Goal: Information Seeking & Learning: Check status

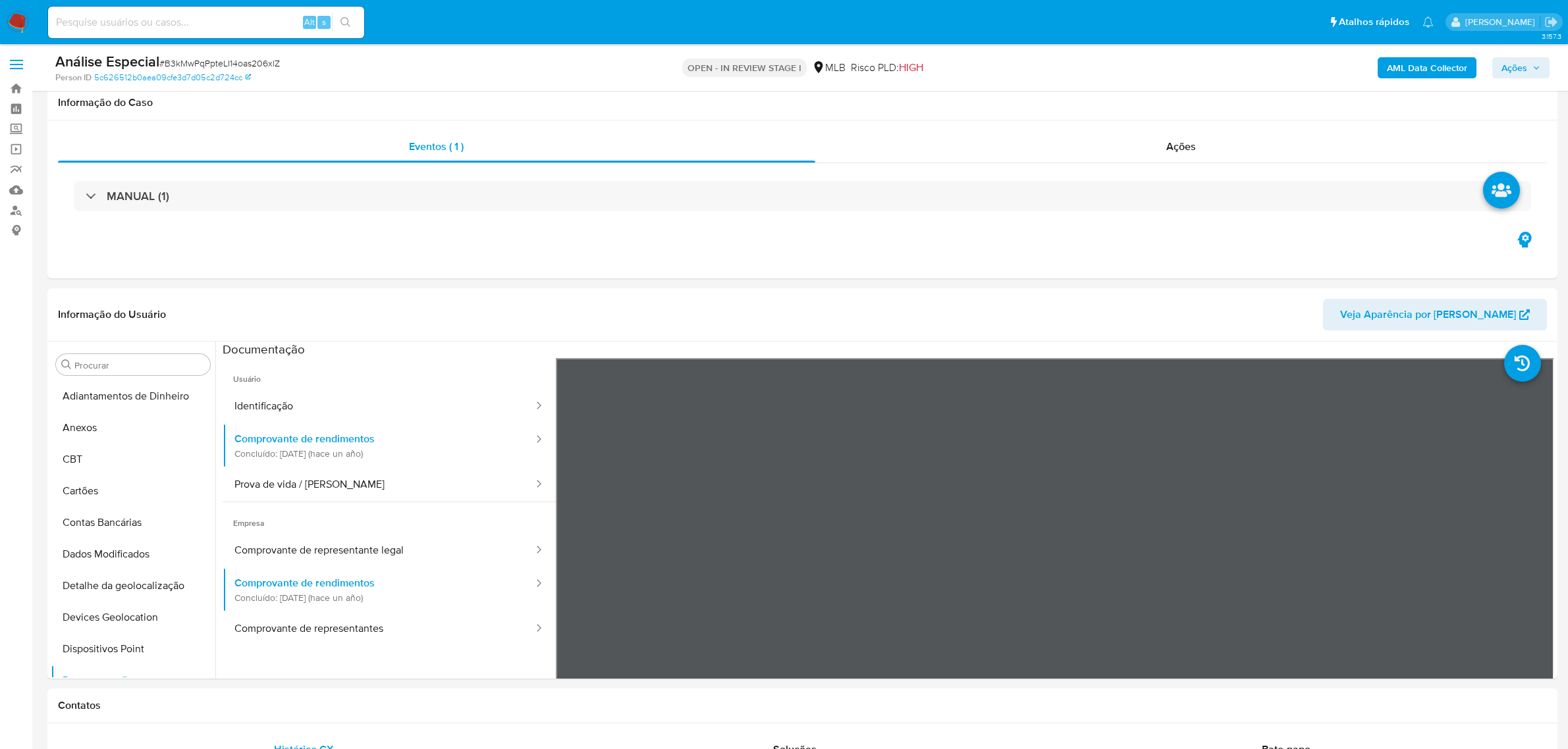
select select "10"
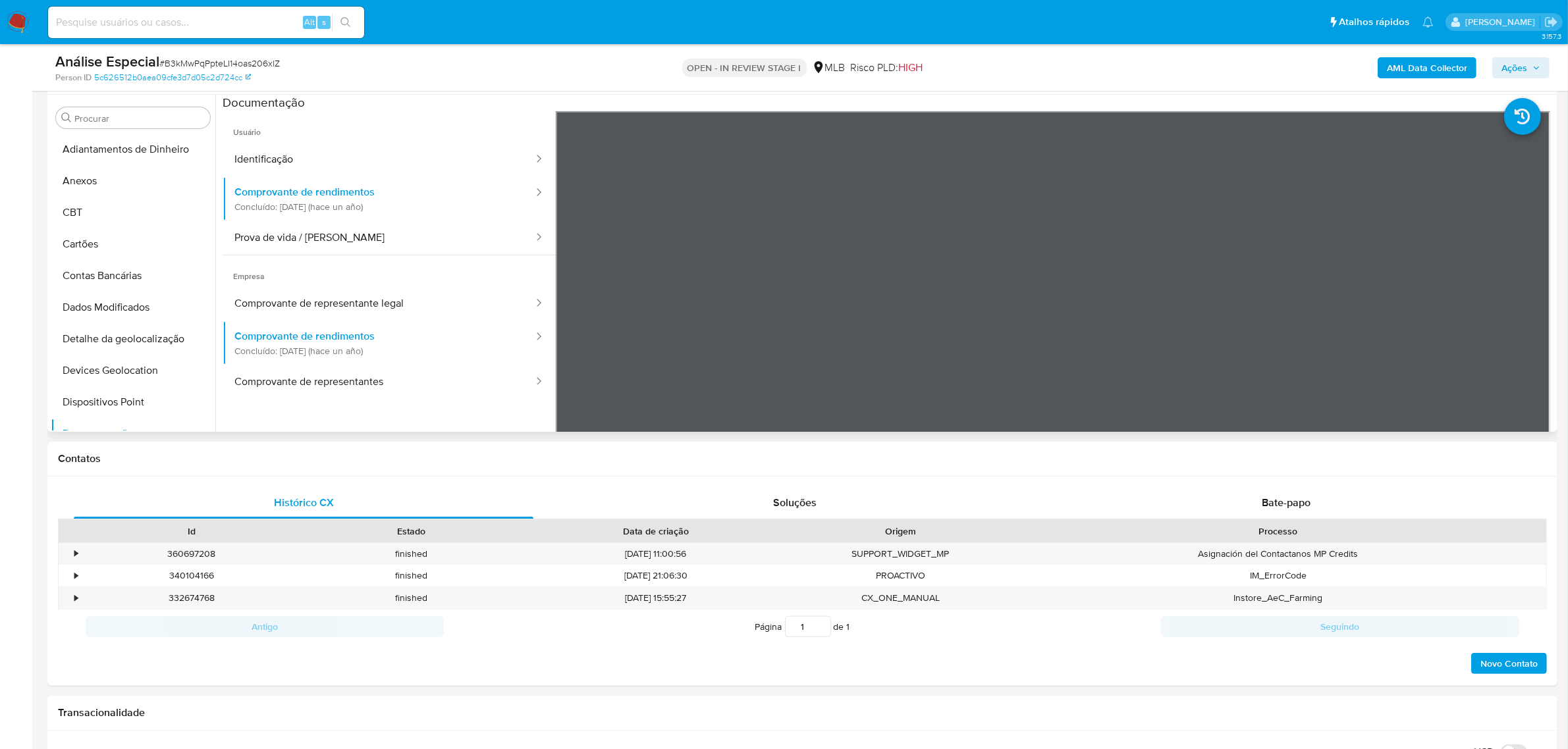
scroll to position [164, 0]
click at [71, 416] on button "Geral" at bounding box center [128, 427] width 154 height 32
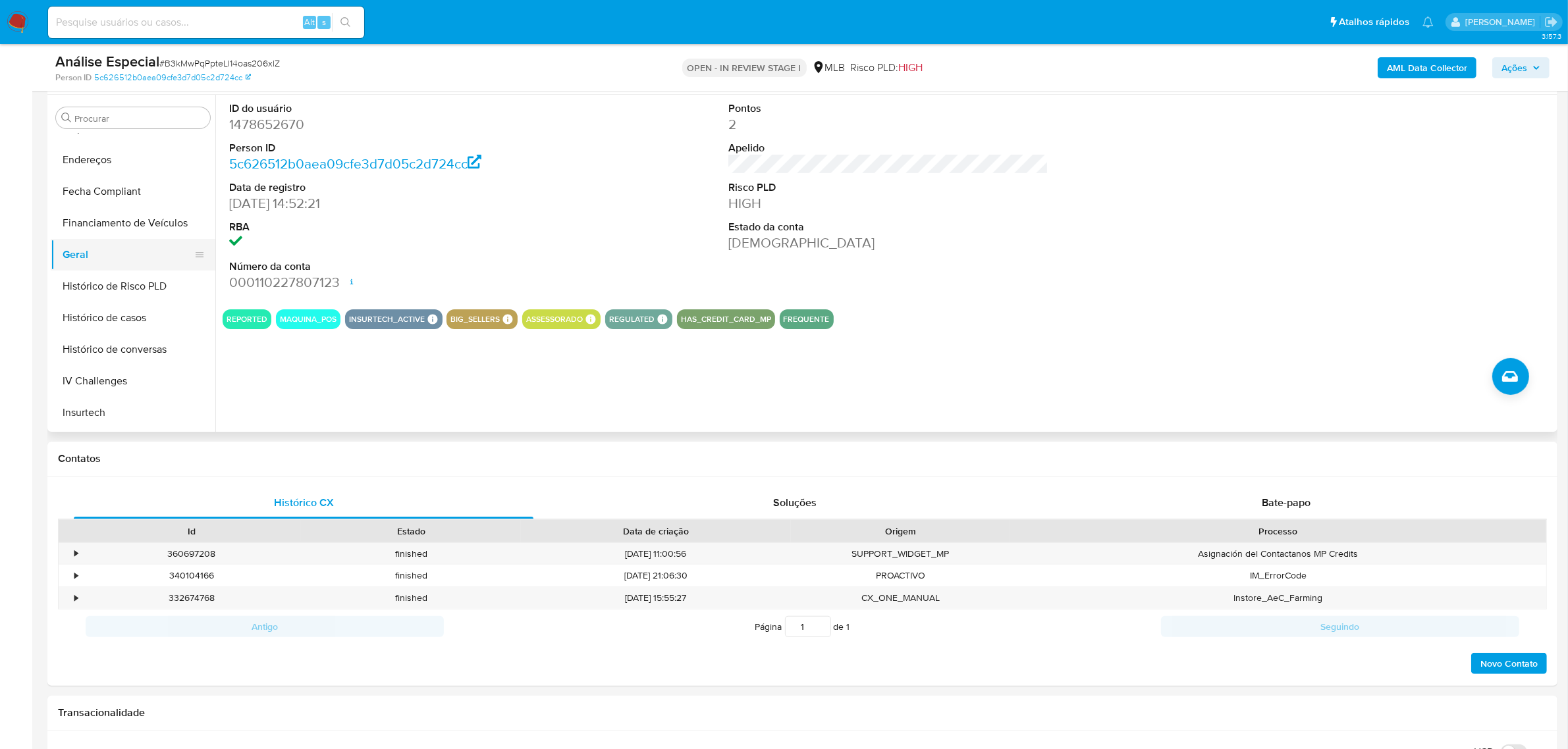
scroll to position [494, 0]
click at [91, 347] on button "KYC" at bounding box center [128, 351] width 154 height 32
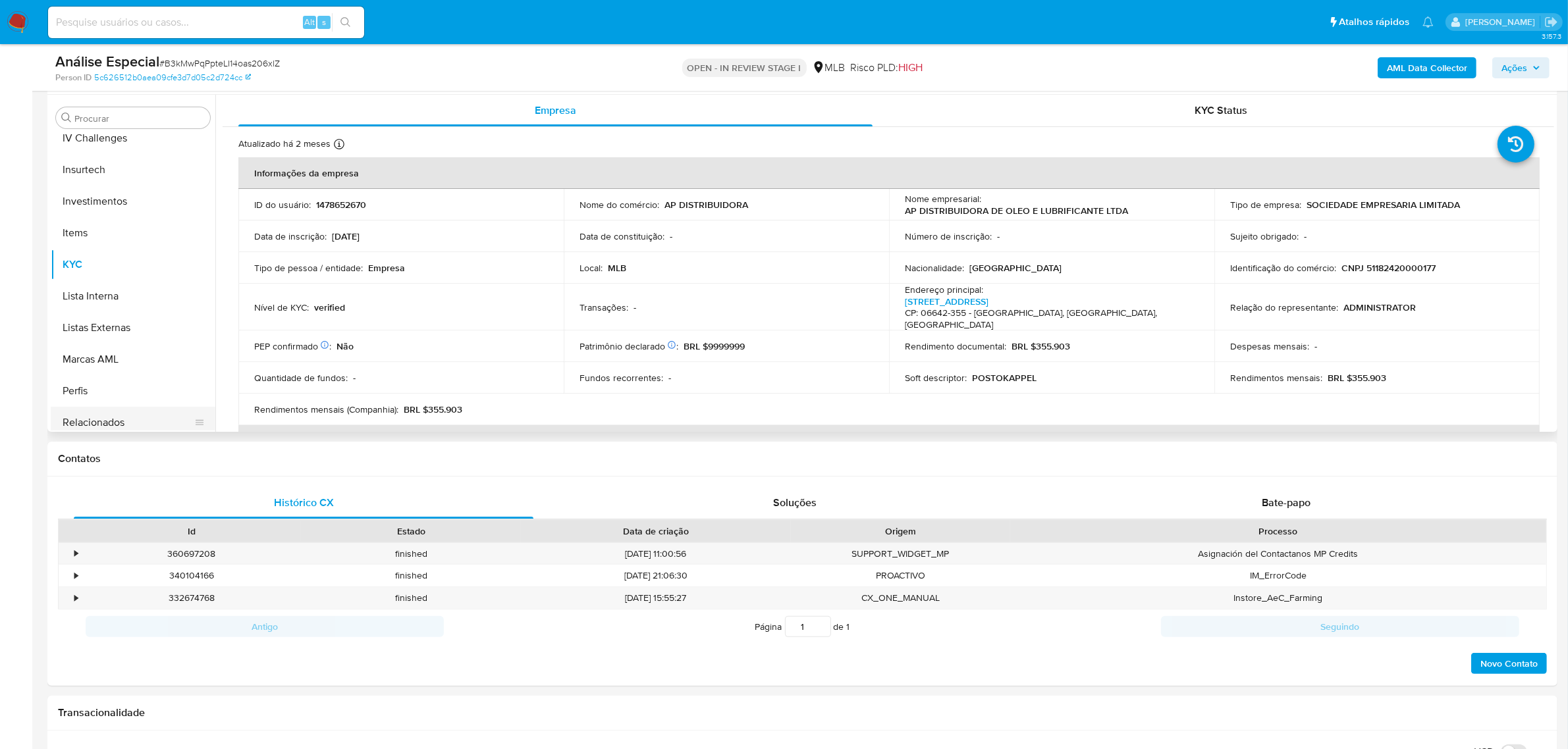
scroll to position [619, 0]
click at [156, 389] on button "Relacionados" at bounding box center [128, 384] width 154 height 32
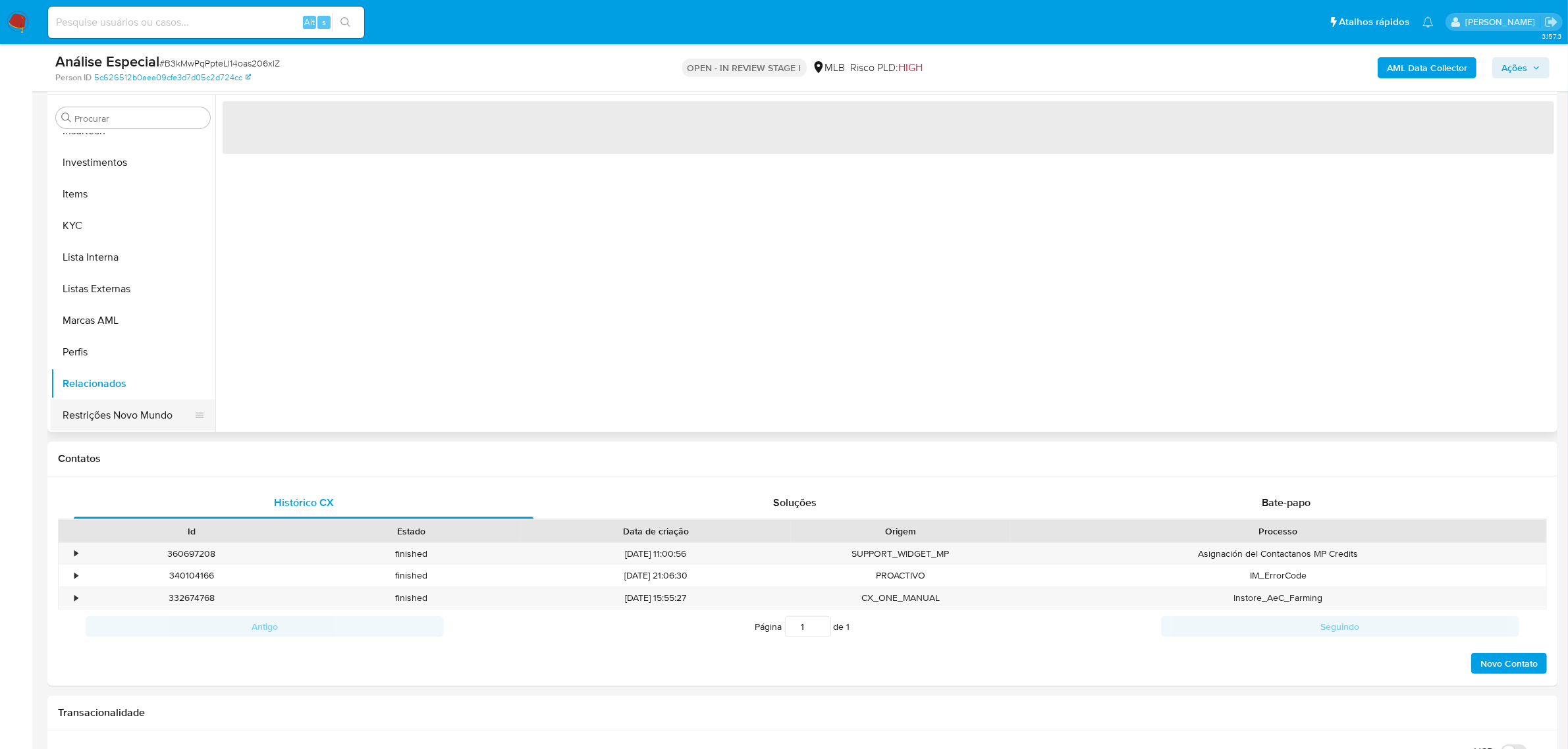
click at [149, 407] on button "Restrições Novo Mundo" at bounding box center [128, 416] width 154 height 32
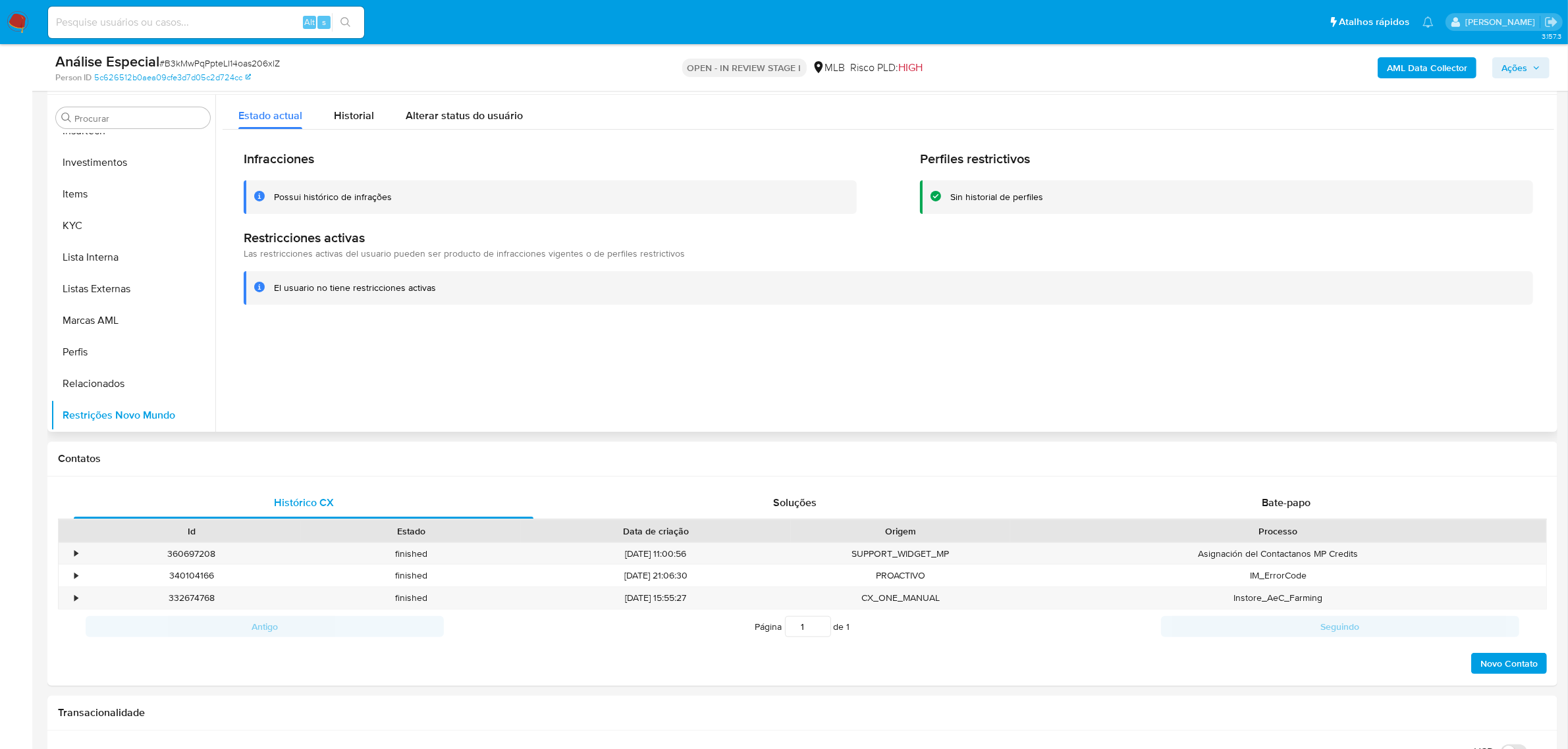
scroll to position [125, 0]
click at [156, 294] on button "Documentação" at bounding box center [128, 309] width 154 height 32
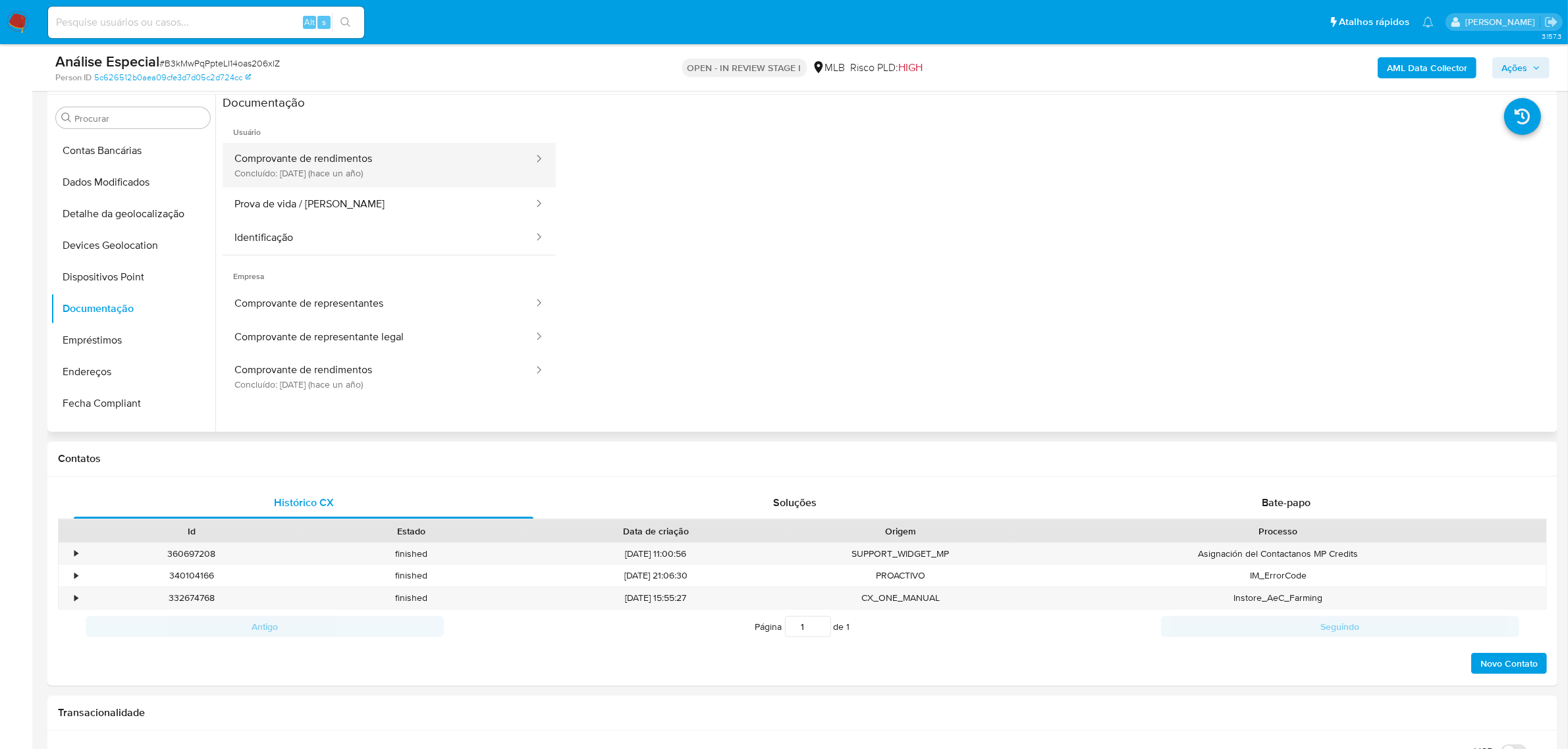
drag, startPoint x: 232, startPoint y: 226, endPoint x: 329, endPoint y: 162, distance: 116.2
click at [331, 146] on button "Comprovante de rendimentos Concluído: 22/07/2024 (hace un año)" at bounding box center [378, 165] width 312 height 45
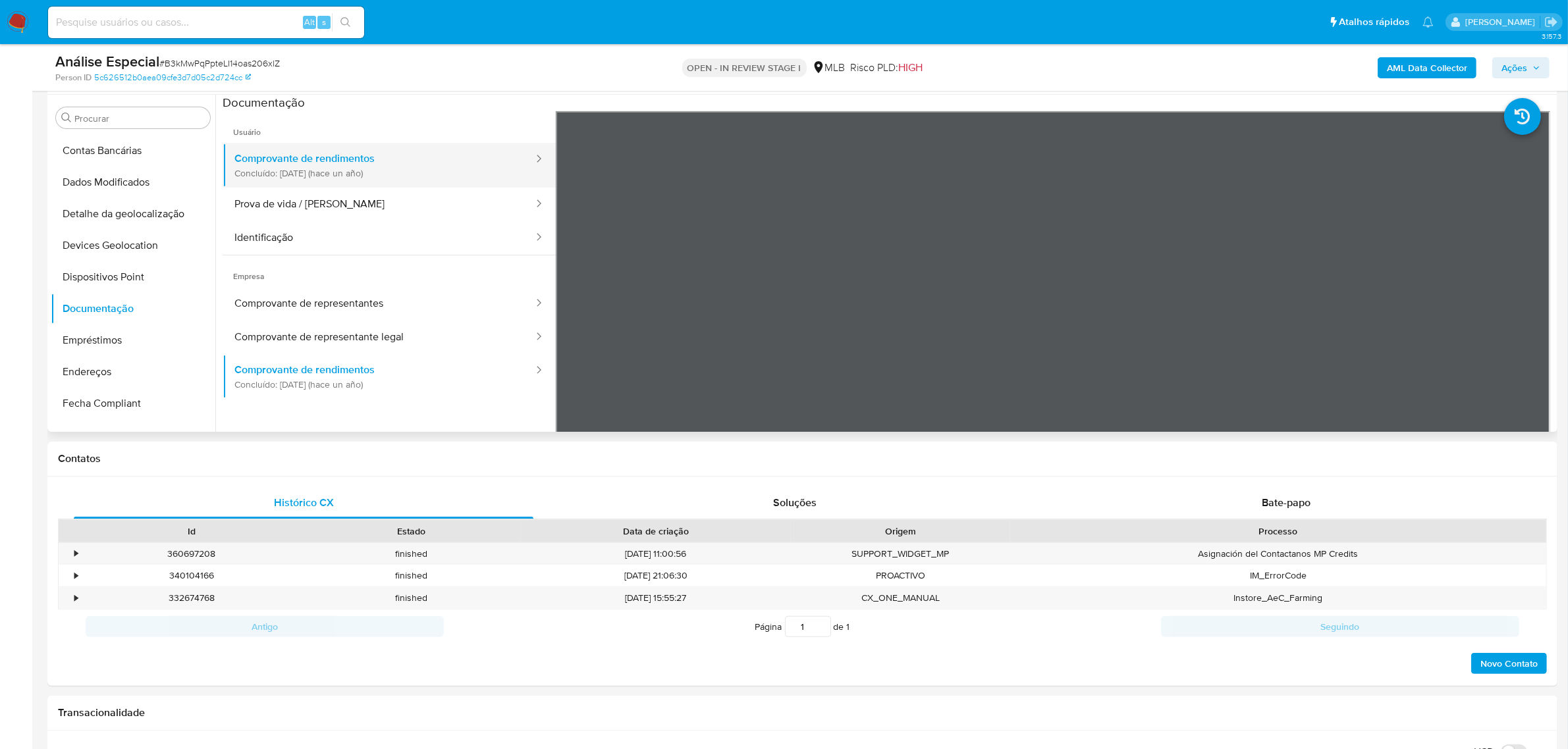
click at [277, 185] on button "Comprovante de rendimentos Concluído: 22/07/2024 (hace un año)" at bounding box center [378, 165] width 312 height 45
click at [255, 215] on button "Prova de vida / Selfie" at bounding box center [378, 204] width 312 height 33
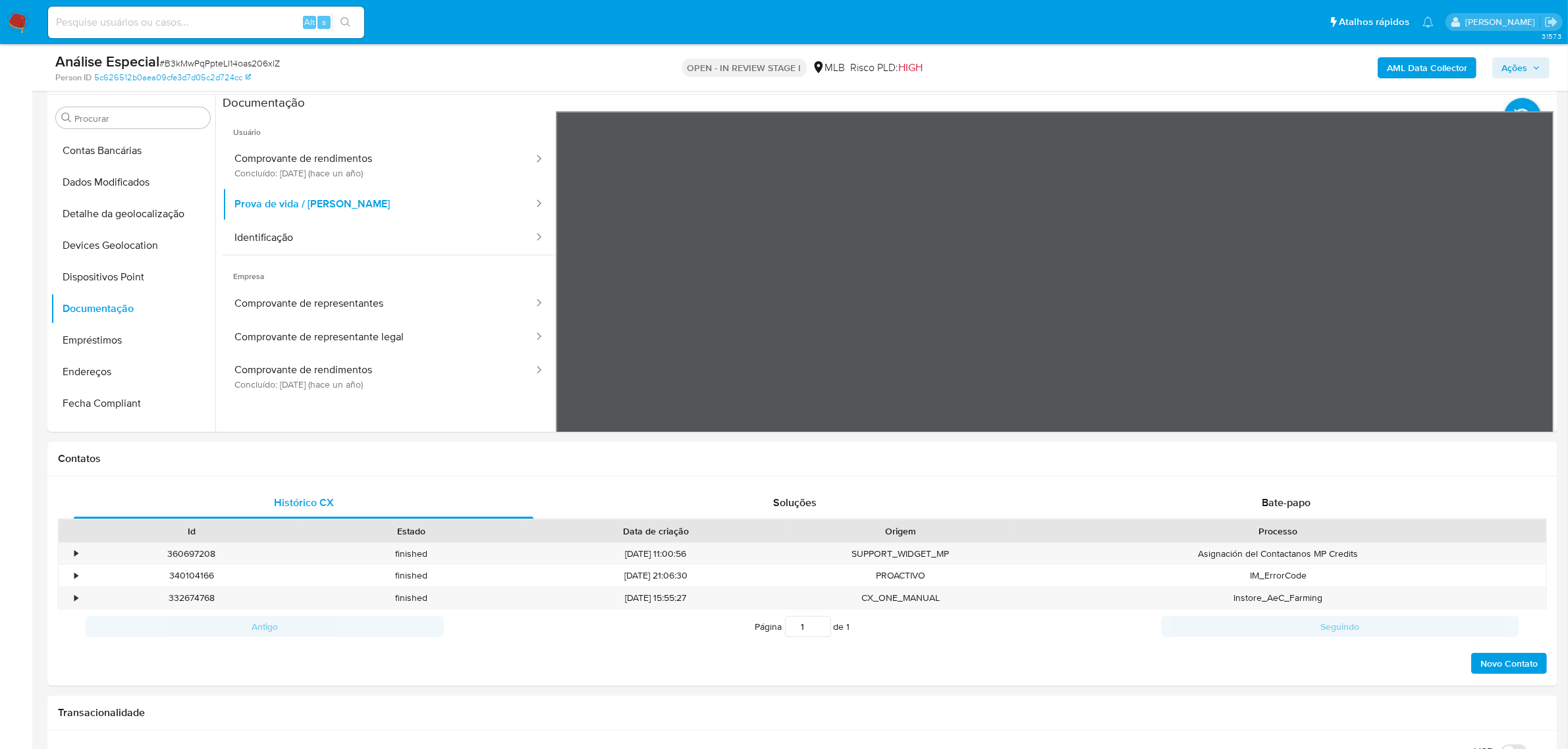
click at [416, 234] on button "Identificação" at bounding box center [378, 238] width 312 height 33
click at [127, 269] on button "Dispositivos Point" at bounding box center [128, 277] width 154 height 32
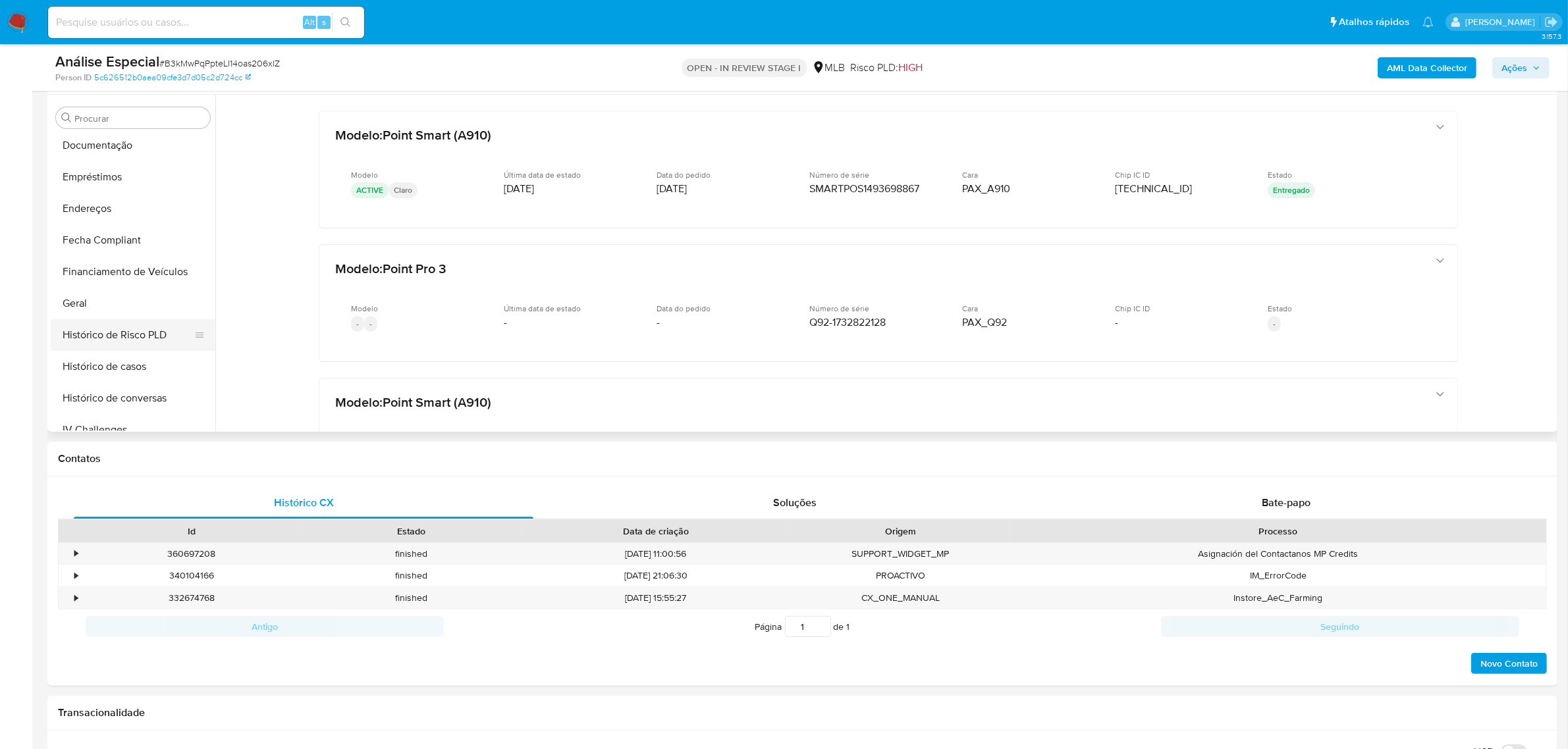
scroll to position [290, 0]
click at [104, 302] on button "Geral" at bounding box center [128, 302] width 154 height 32
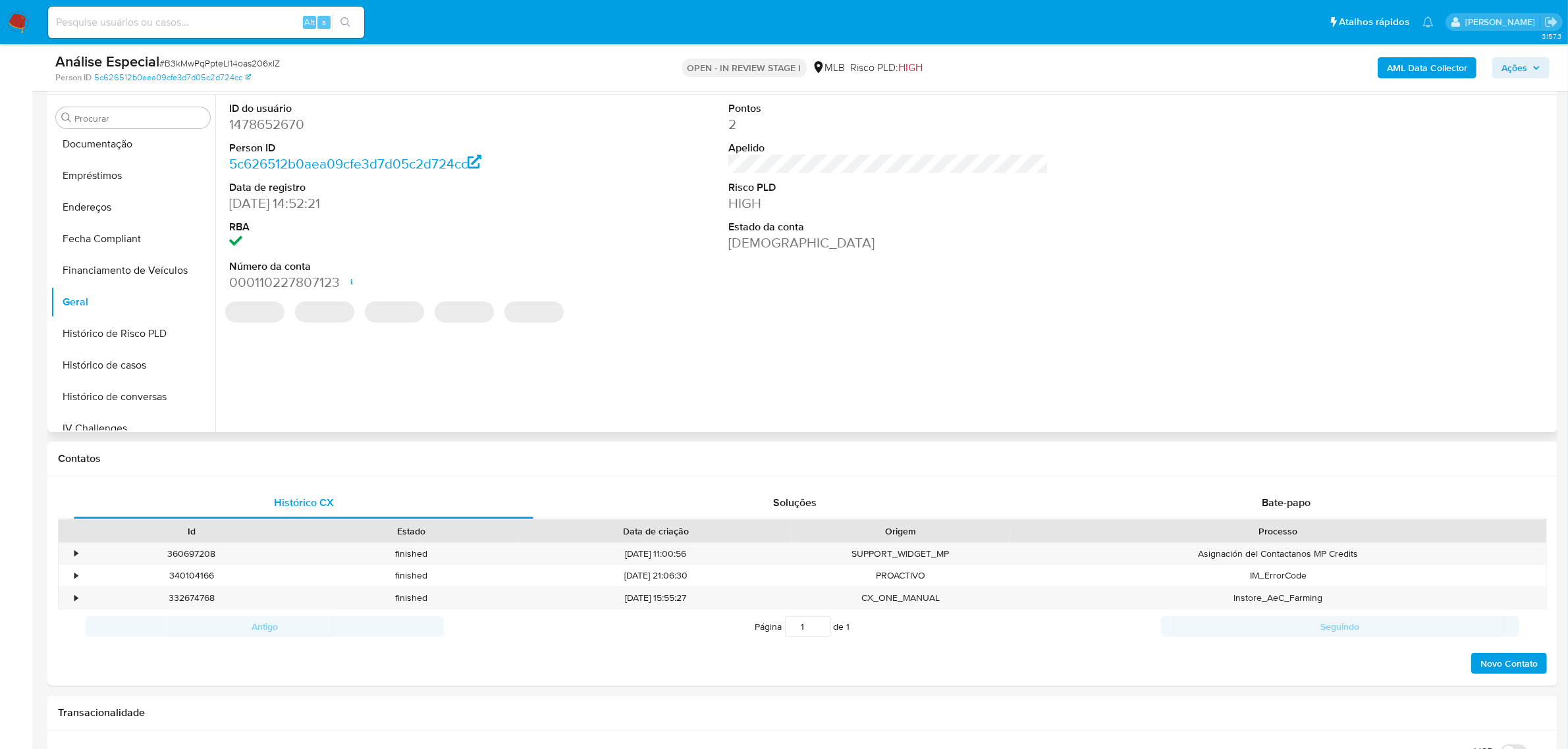
click at [282, 126] on dd "1478652670" at bounding box center [390, 124] width 320 height 18
copy dd "1478652670"
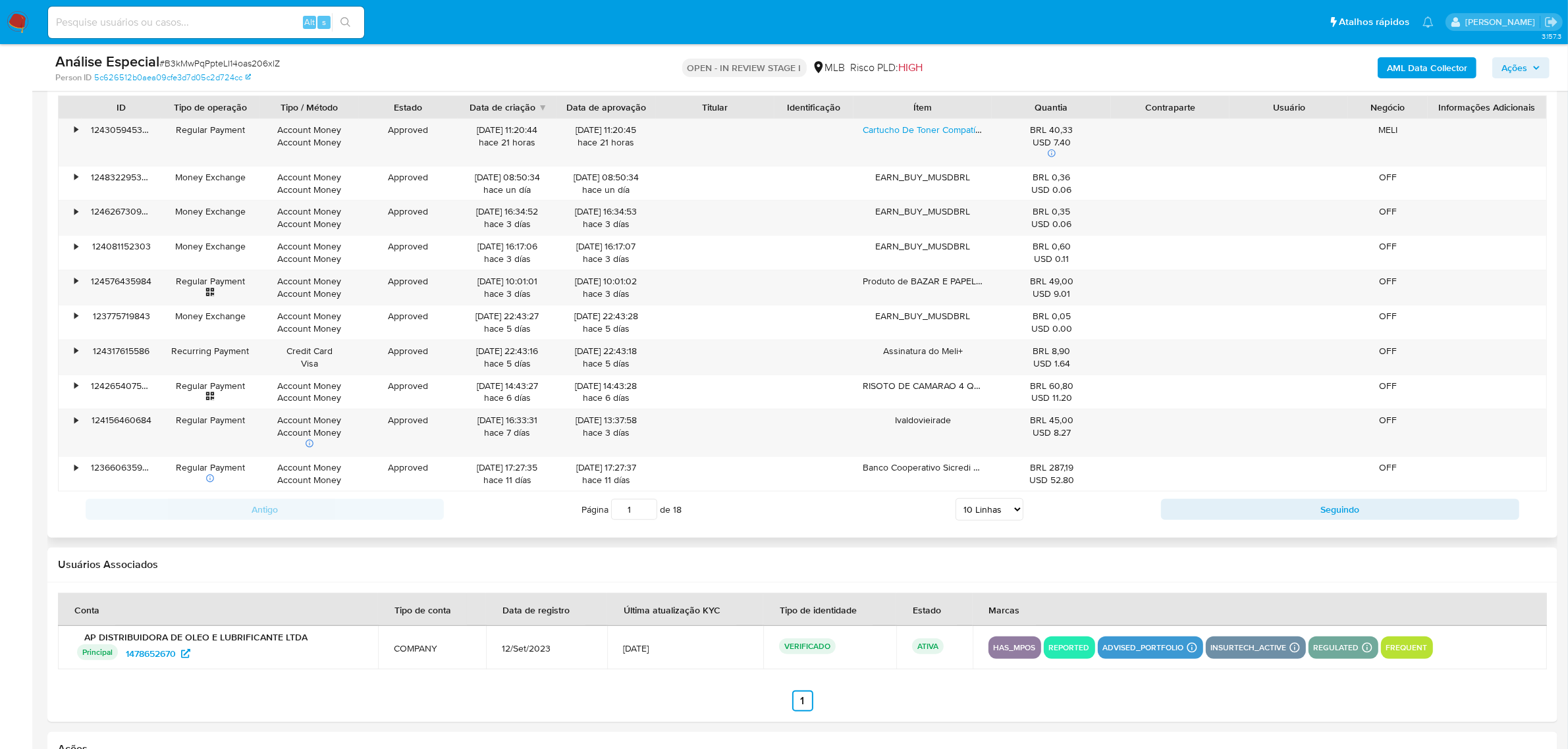
scroll to position [1399, 0]
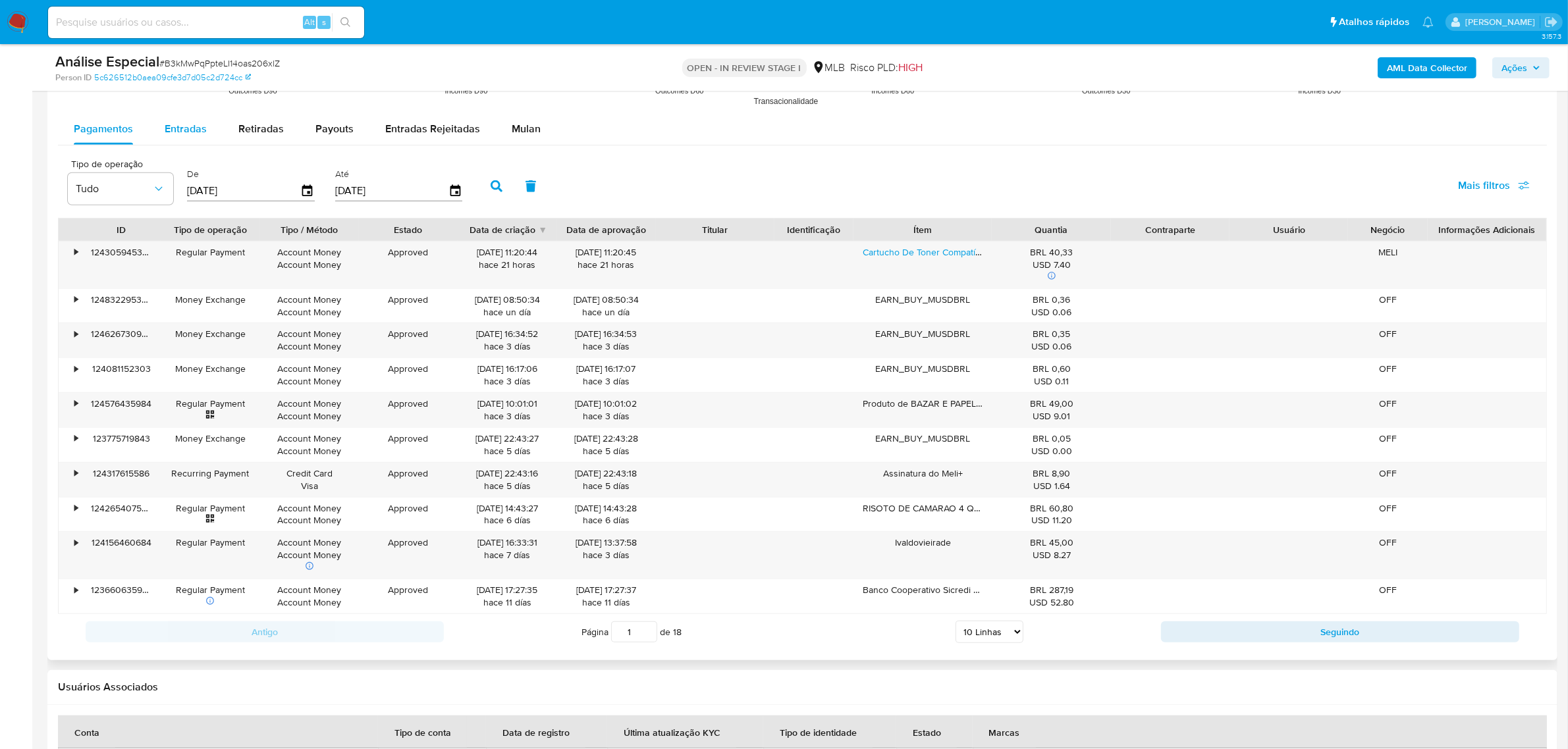
click at [194, 142] on div "Entradas" at bounding box center [186, 129] width 42 height 32
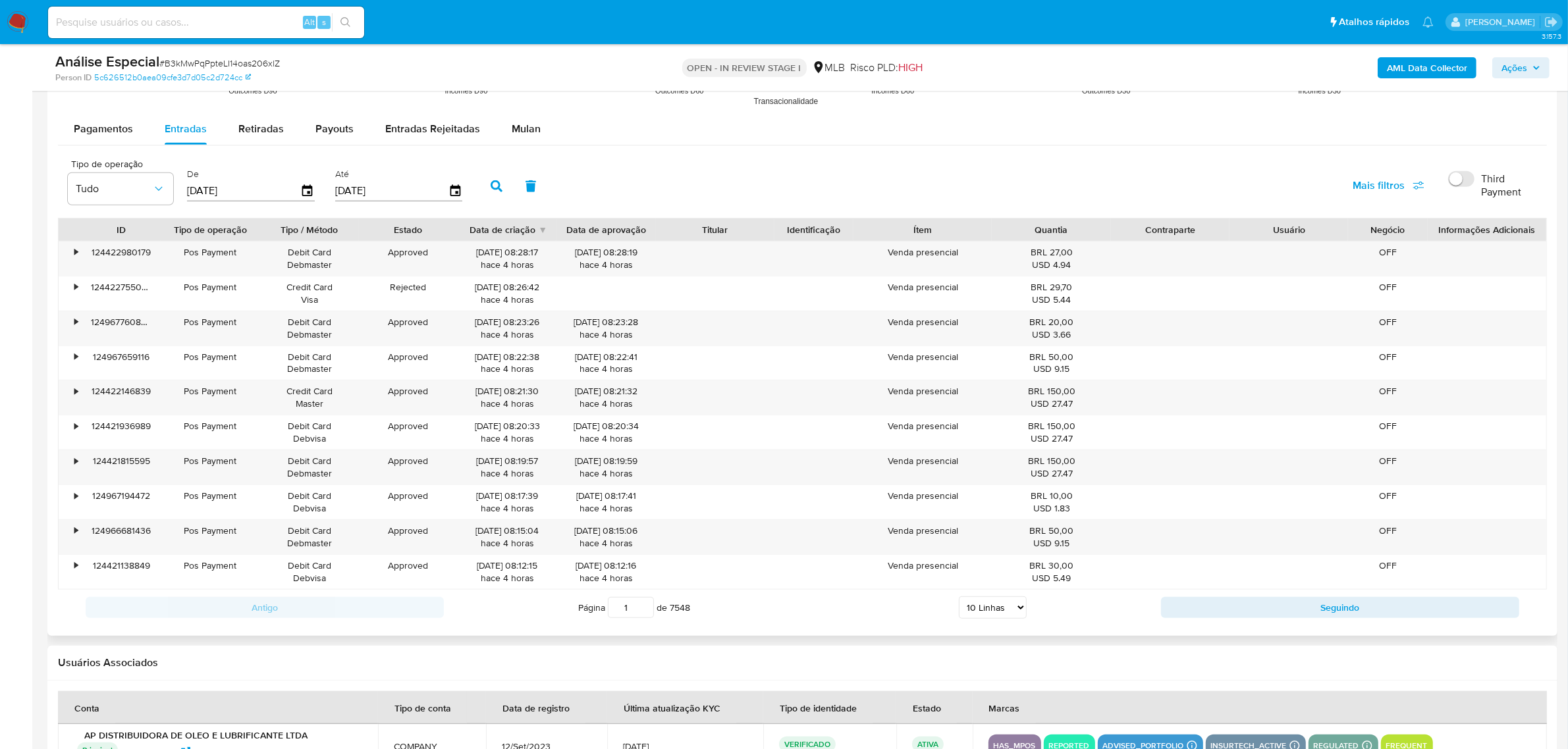
click at [1006, 607] on select "5 Linhas 10 Linhas 20 Linhas 25 Linhas 50 Linhas 100 Linhas" at bounding box center [992, 607] width 68 height 22
select select "100"
click at [959, 600] on select "5 Linhas 10 Linhas 20 Linhas 25 Linhas 50 Linhas 100 Linhas" at bounding box center [992, 607] width 68 height 22
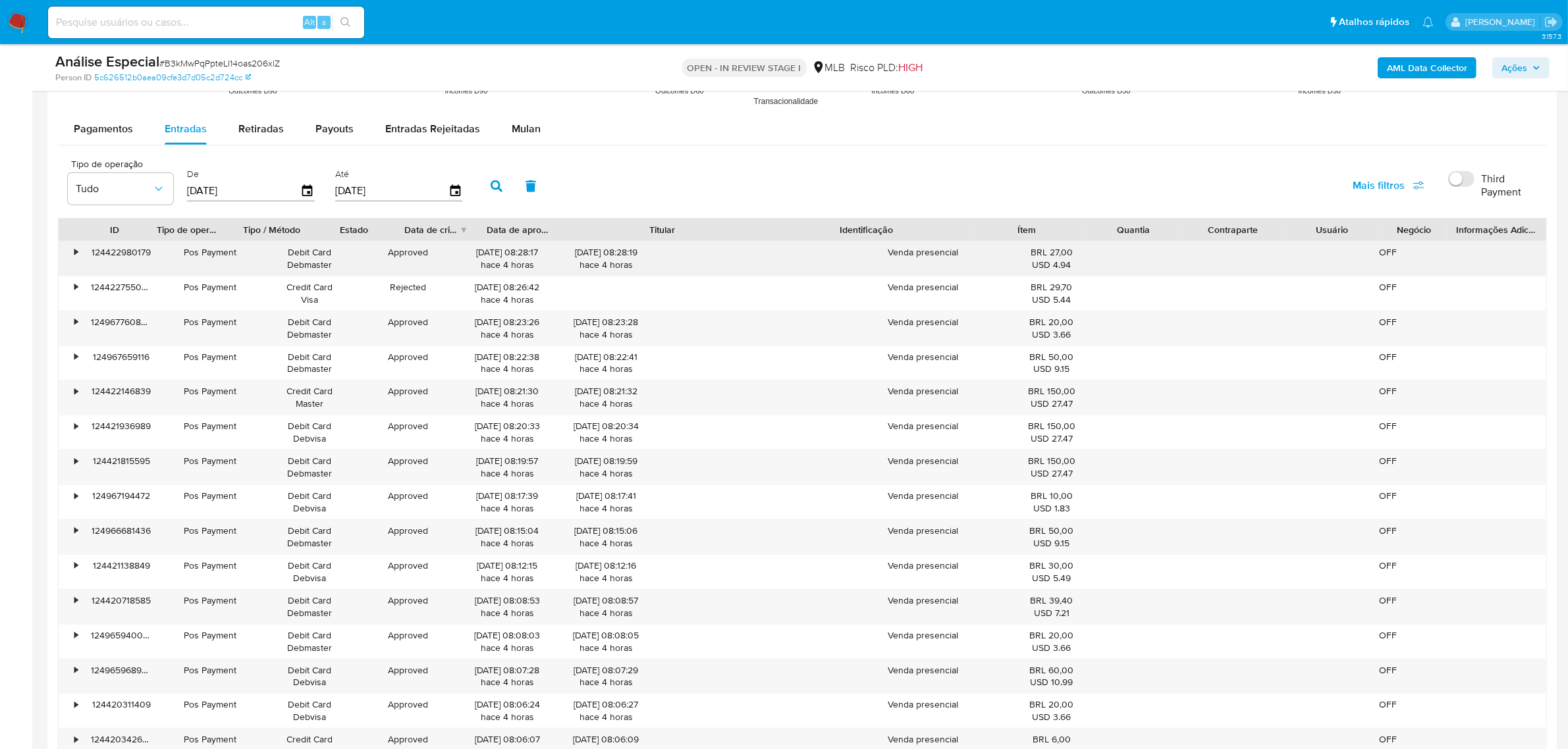
drag, startPoint x: 762, startPoint y: 234, endPoint x: 972, endPoint y: 256, distance: 211.1
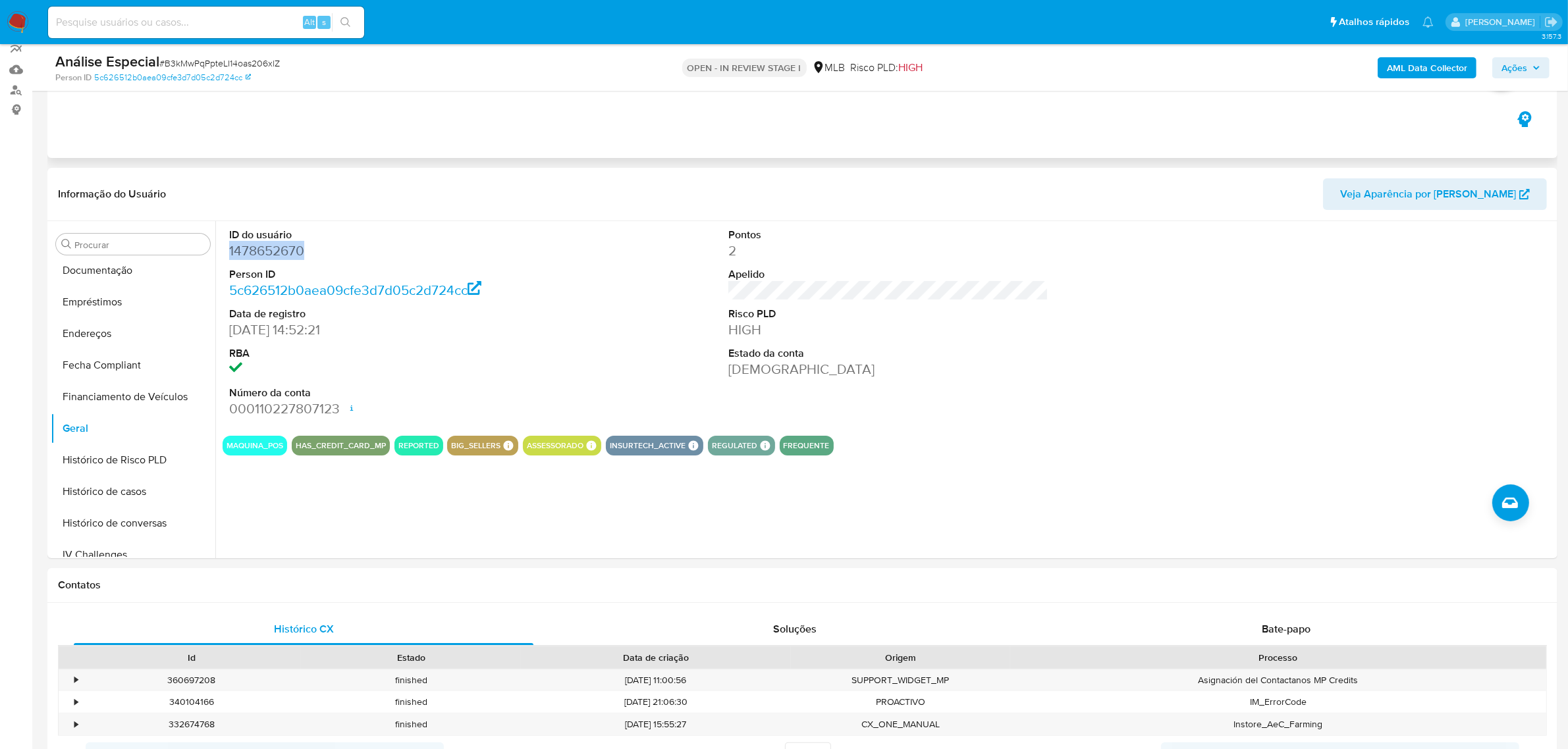
scroll to position [0, 0]
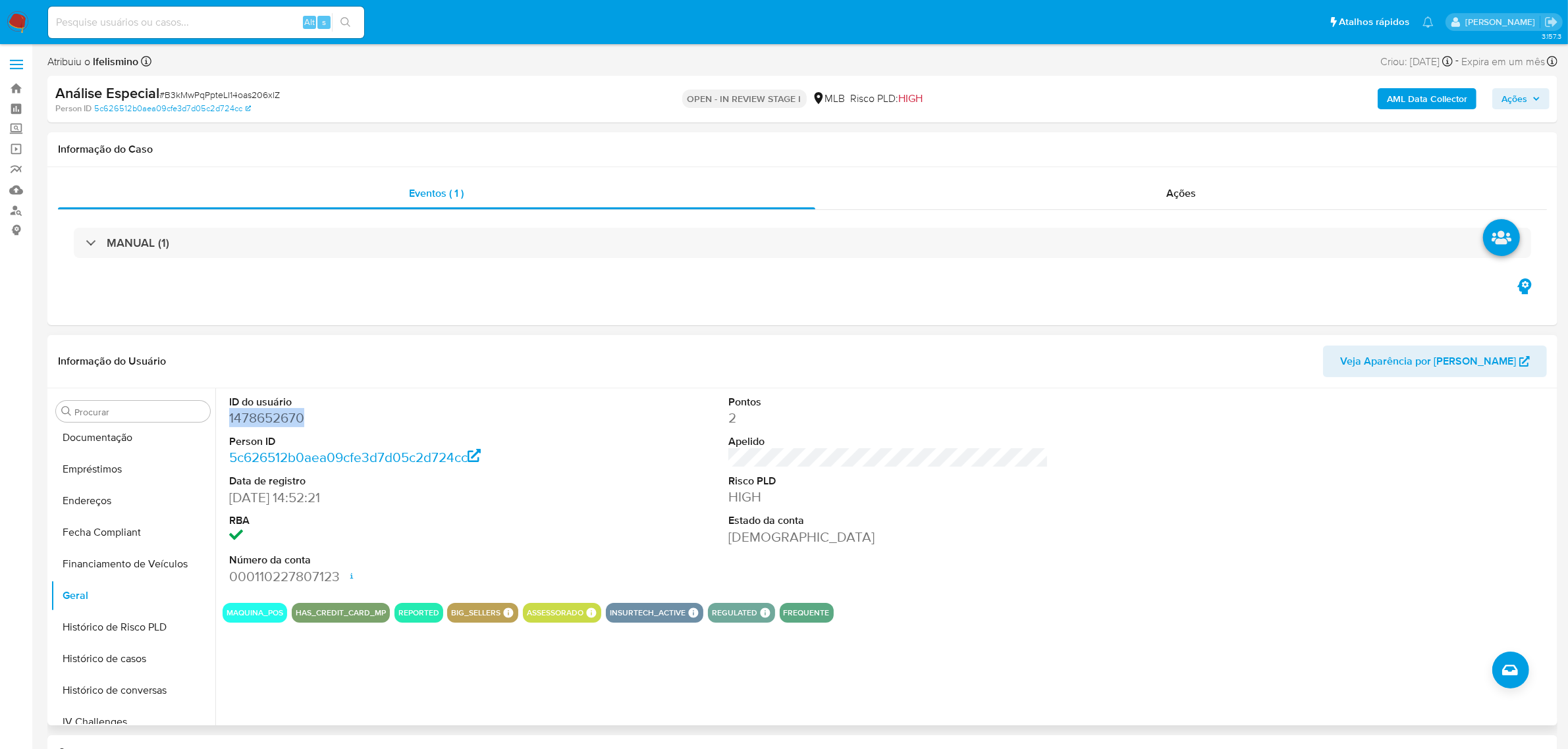
copy dd "1478652670"
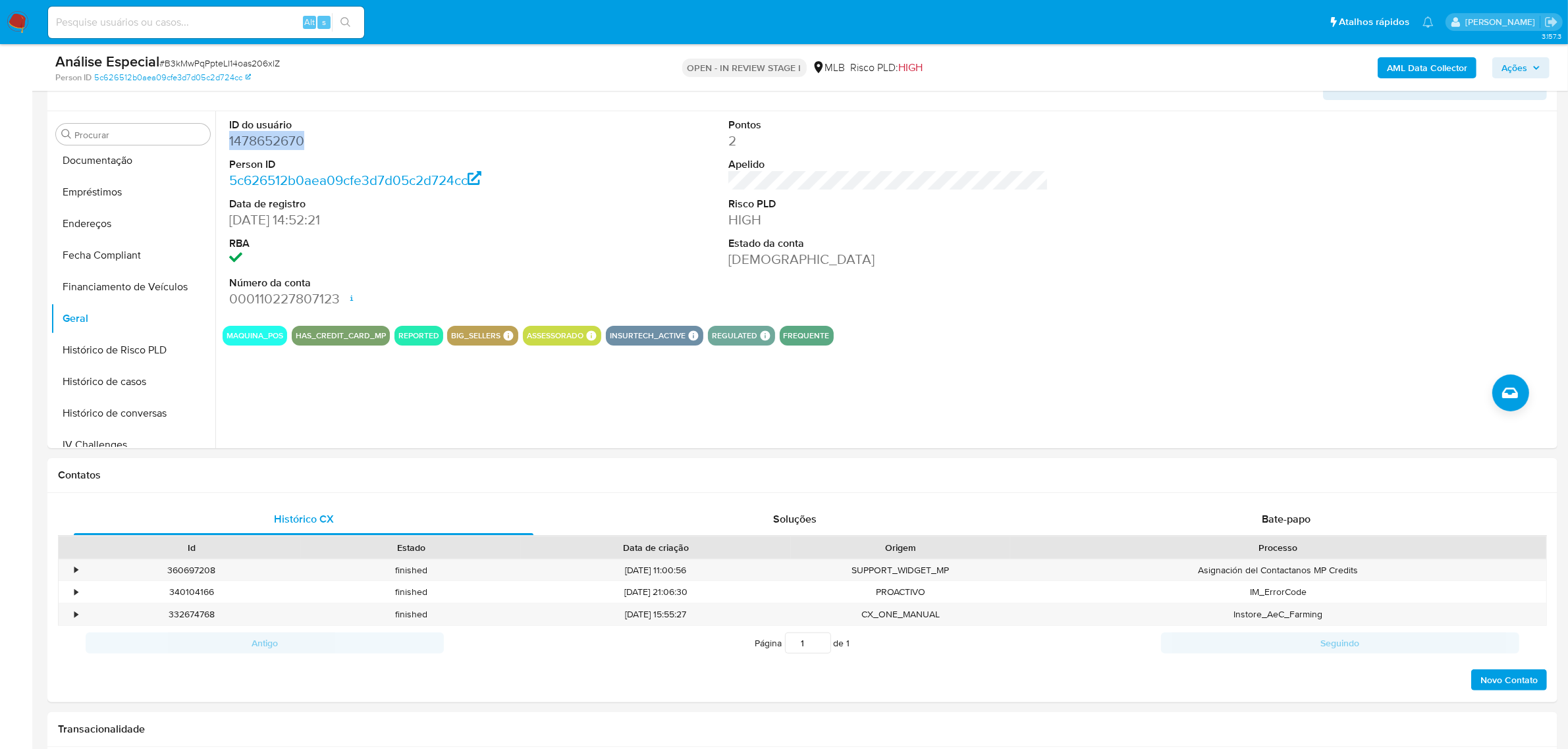
scroll to position [164, 0]
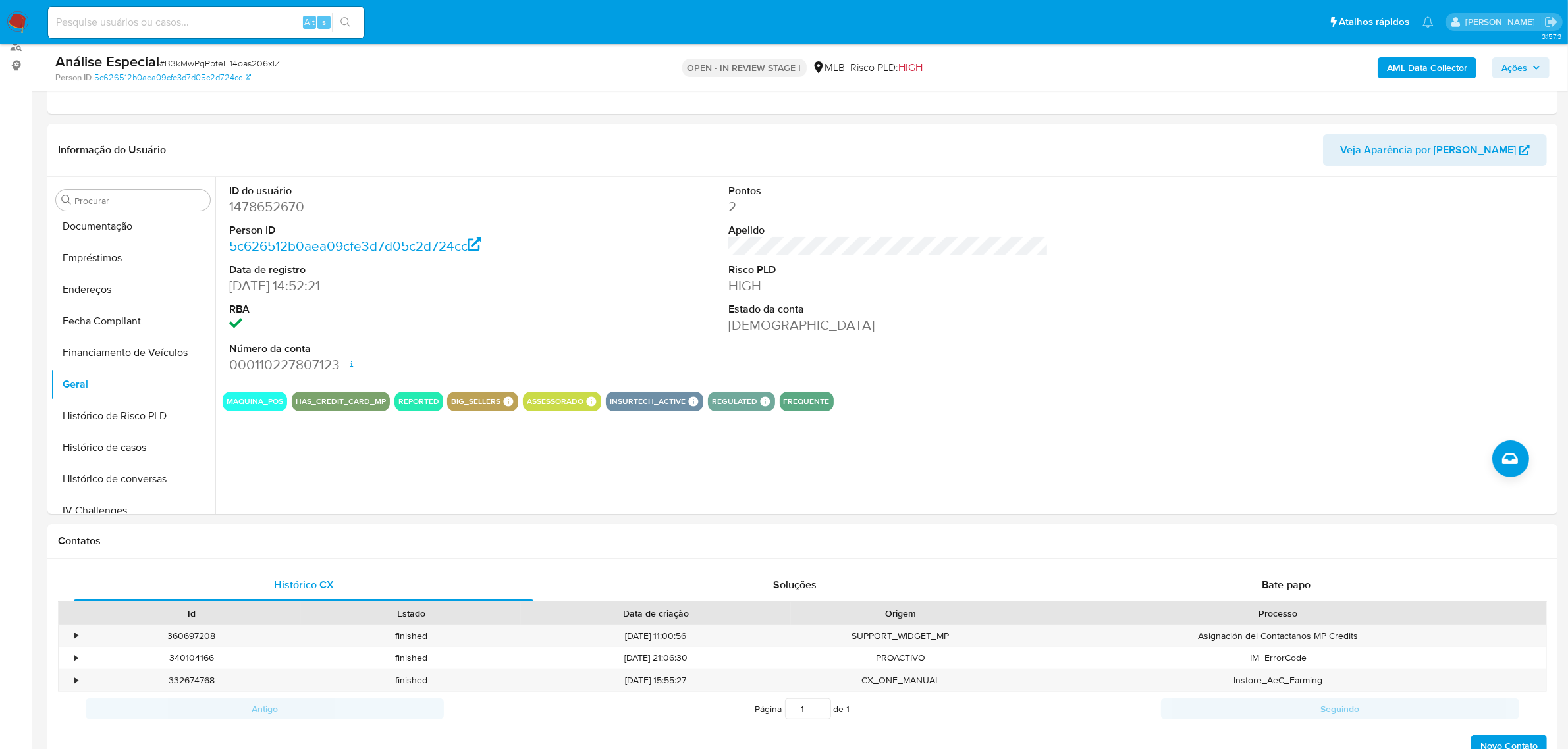
click at [270, 56] on div "Análise Especial # B3kMwPqPpteLI14oas206xlZ" at bounding box center [302, 62] width 493 height 19
drag, startPoint x: 274, startPoint y: 73, endPoint x: 271, endPoint y: 67, distance: 6.7
click at [271, 67] on span "# B3kMwPqPpteLI14oas206xlZ" at bounding box center [219, 62] width 120 height 13
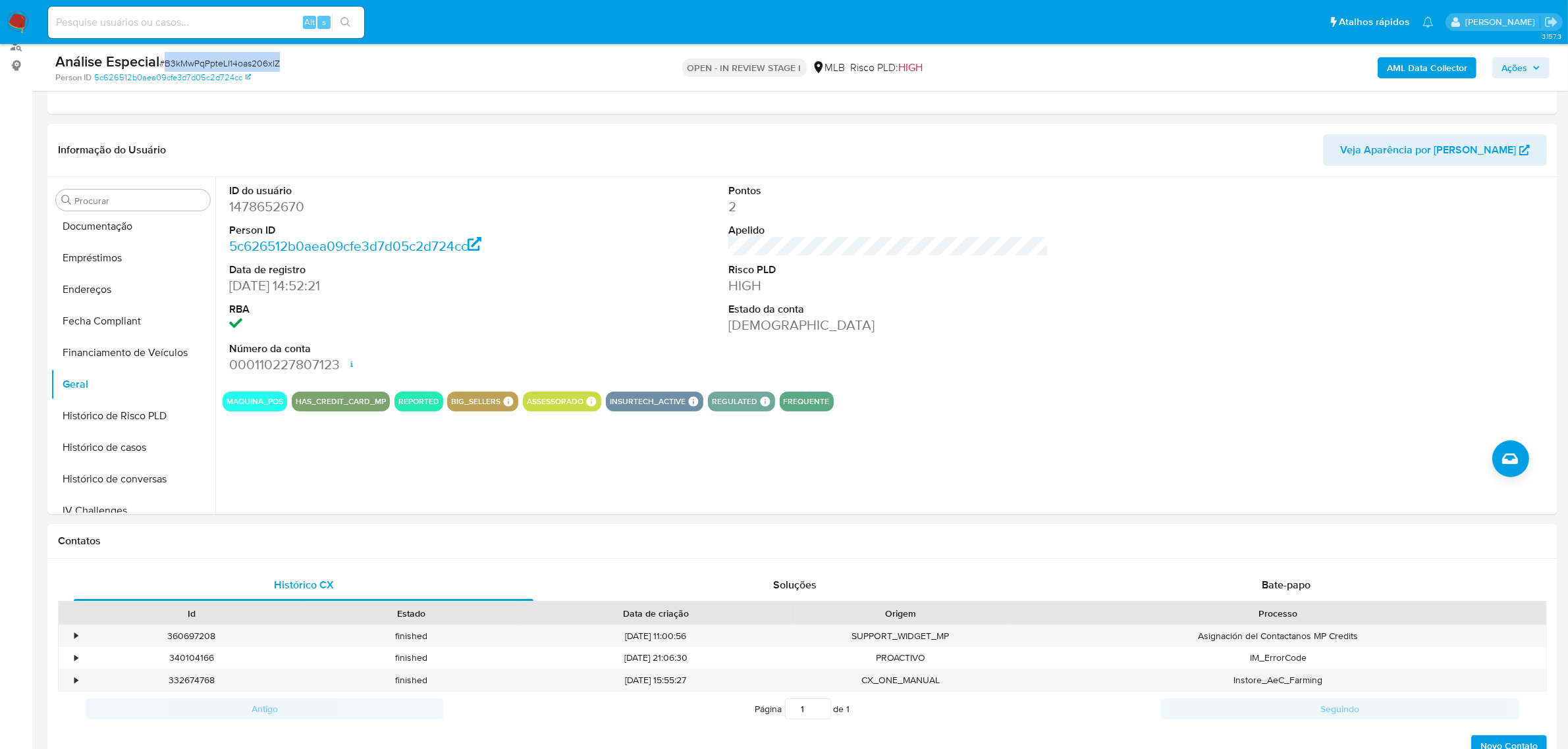
copy span "B3kMwPqPpteLI14oas206xlZ"
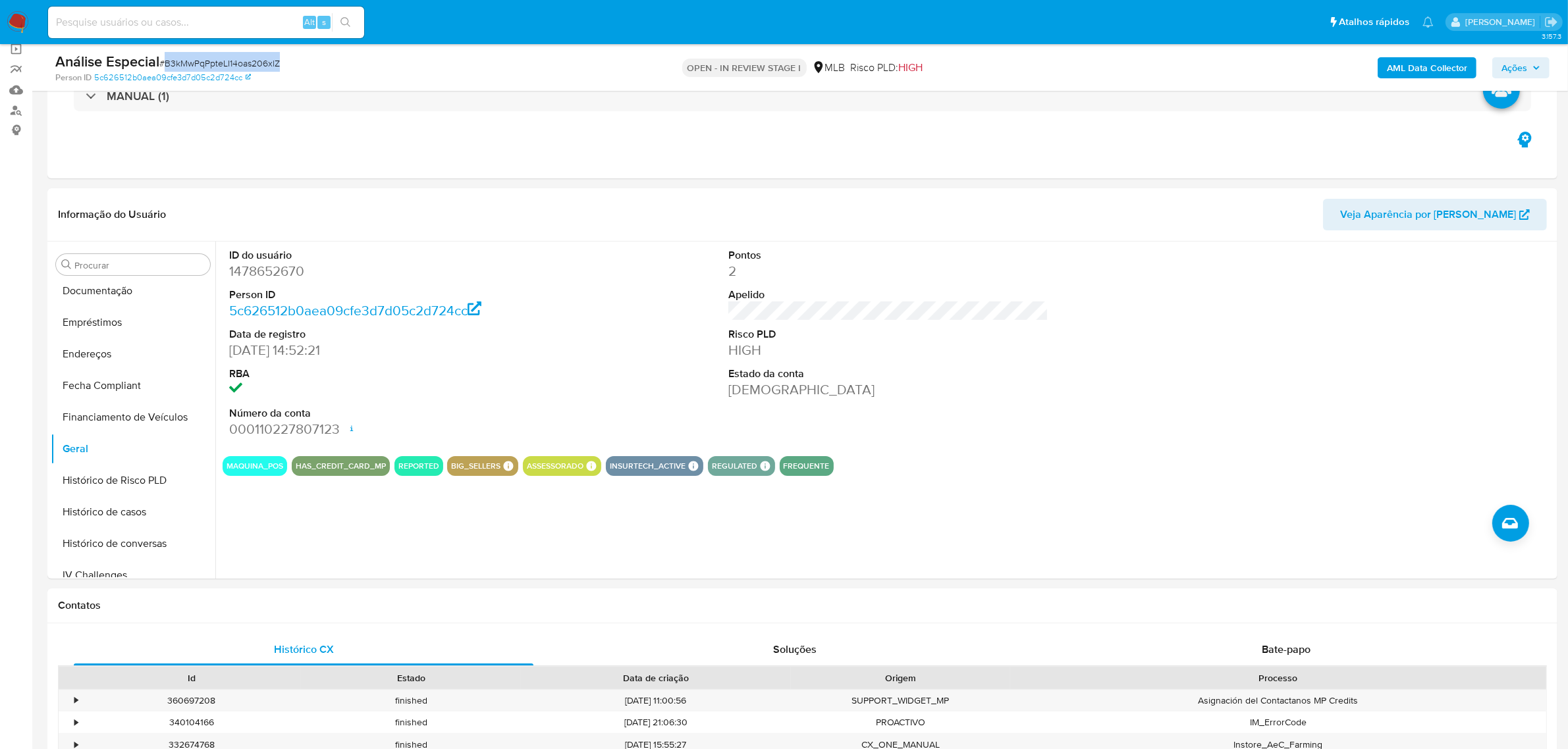
scroll to position [0, 0]
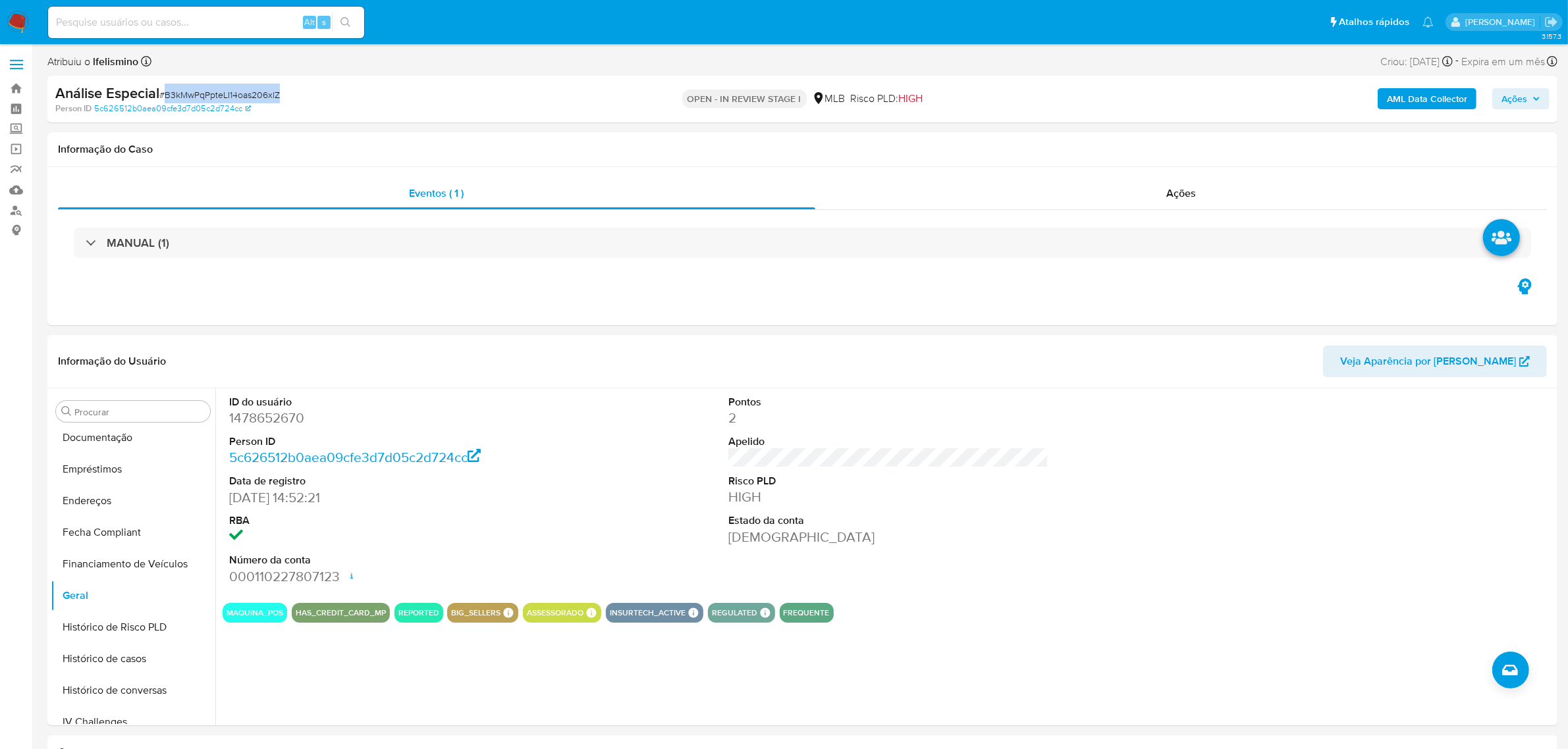
click at [1412, 93] on b "AML Data Collector" at bounding box center [1426, 98] width 80 height 21
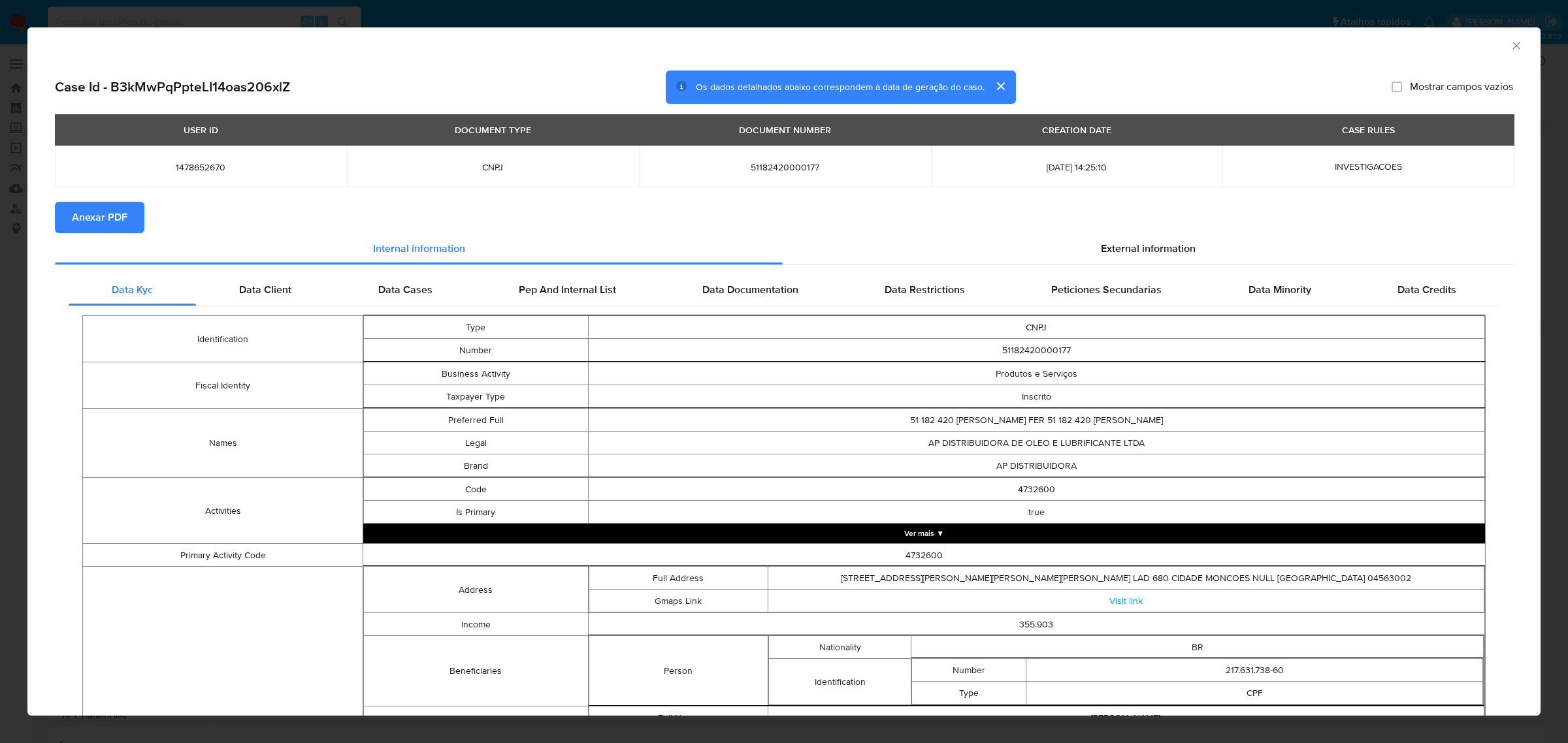
click at [92, 216] on span "Anexar PDF" at bounding box center [99, 217] width 56 height 29
click at [1120, 10] on div "AML Data Collector Case Id - B3kMwPqPpteLI14oas206xlZ Os dados detalhados abaix…" at bounding box center [784, 372] width 1568 height 743
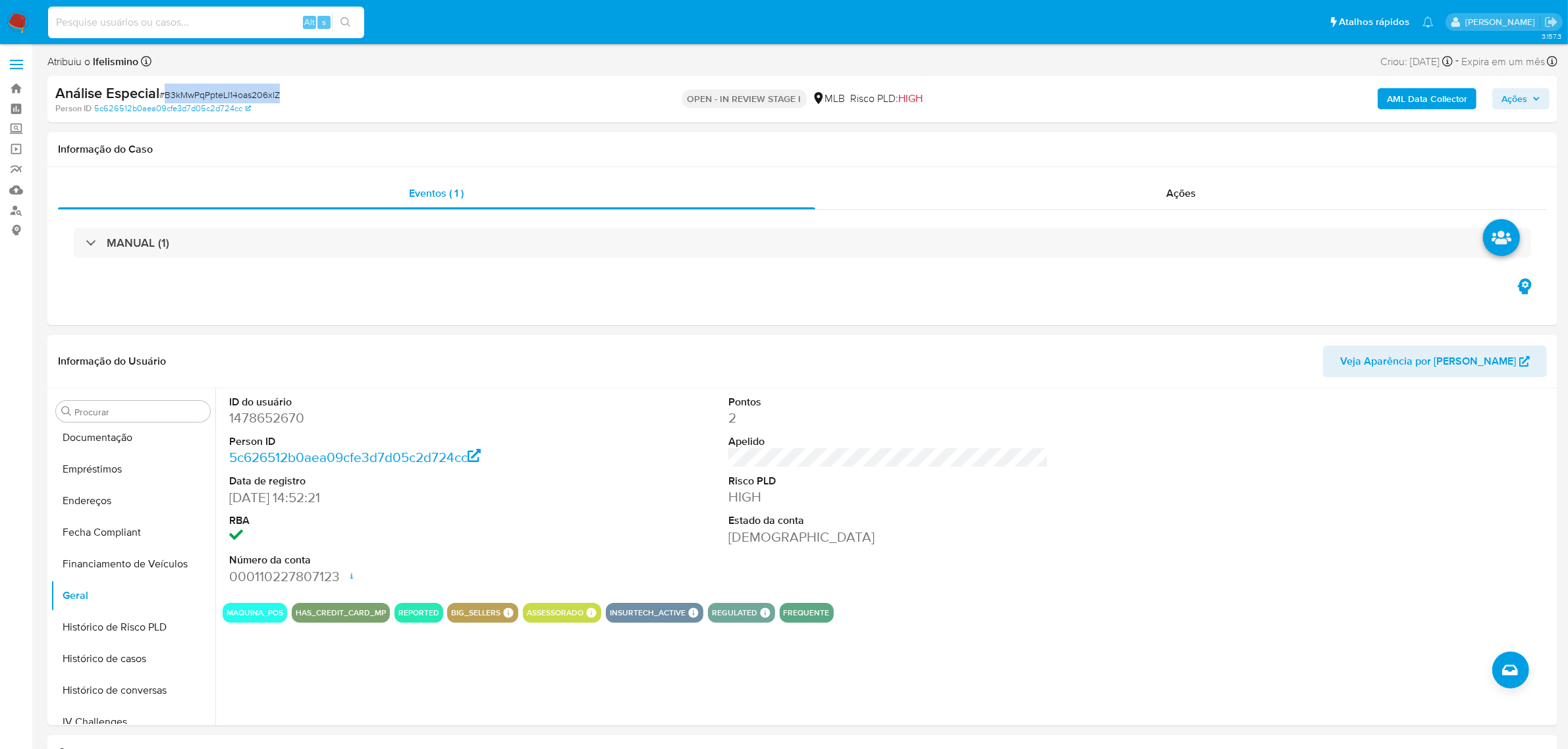
drag, startPoint x: 156, startPoint y: 14, endPoint x: 176, endPoint y: 11, distance: 20.2
click at [156, 14] on input at bounding box center [206, 22] width 316 height 17
paste input "2248827102"
type input "2248827102"
click at [354, 25] on button "search-icon" at bounding box center [345, 22] width 27 height 18
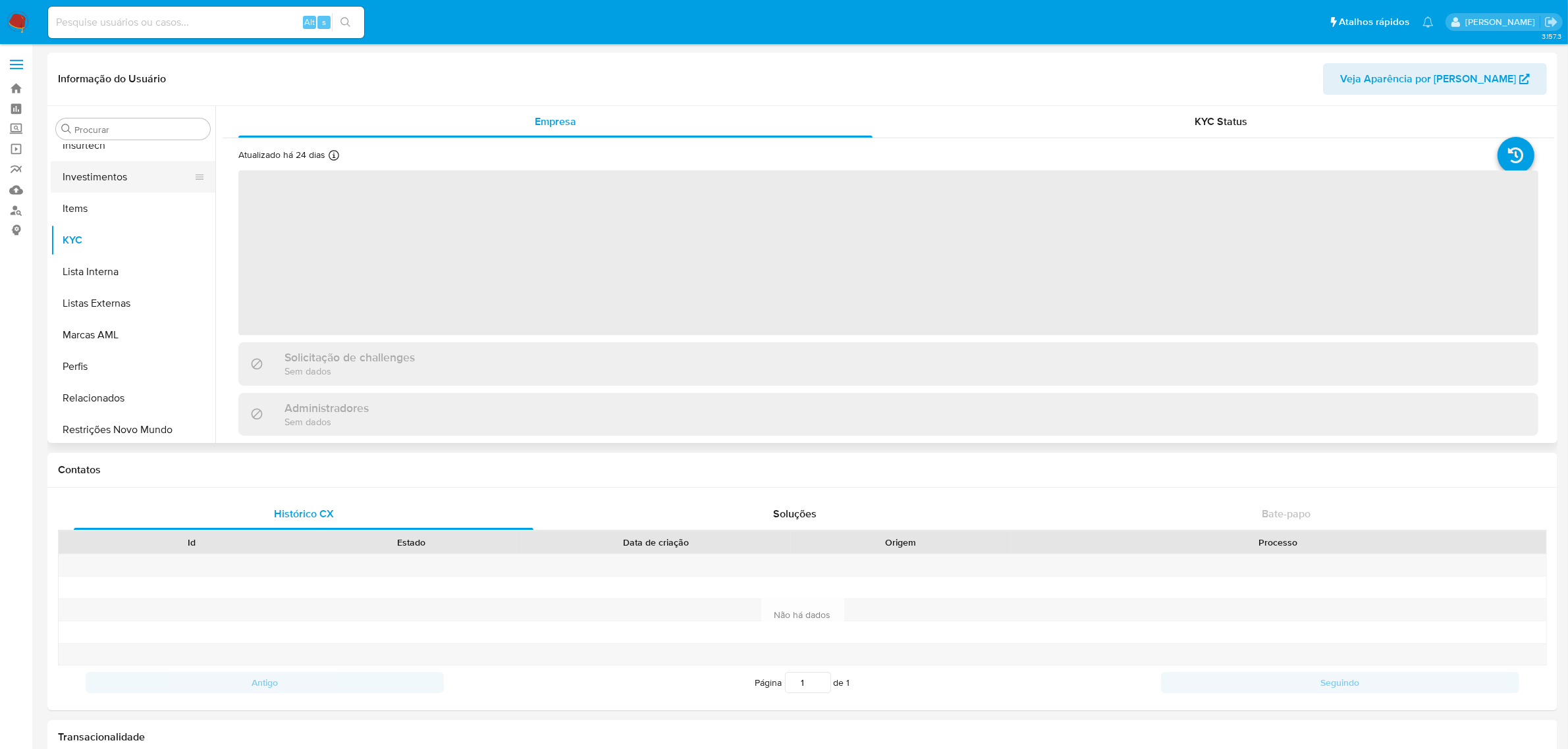
scroll to position [619, 0]
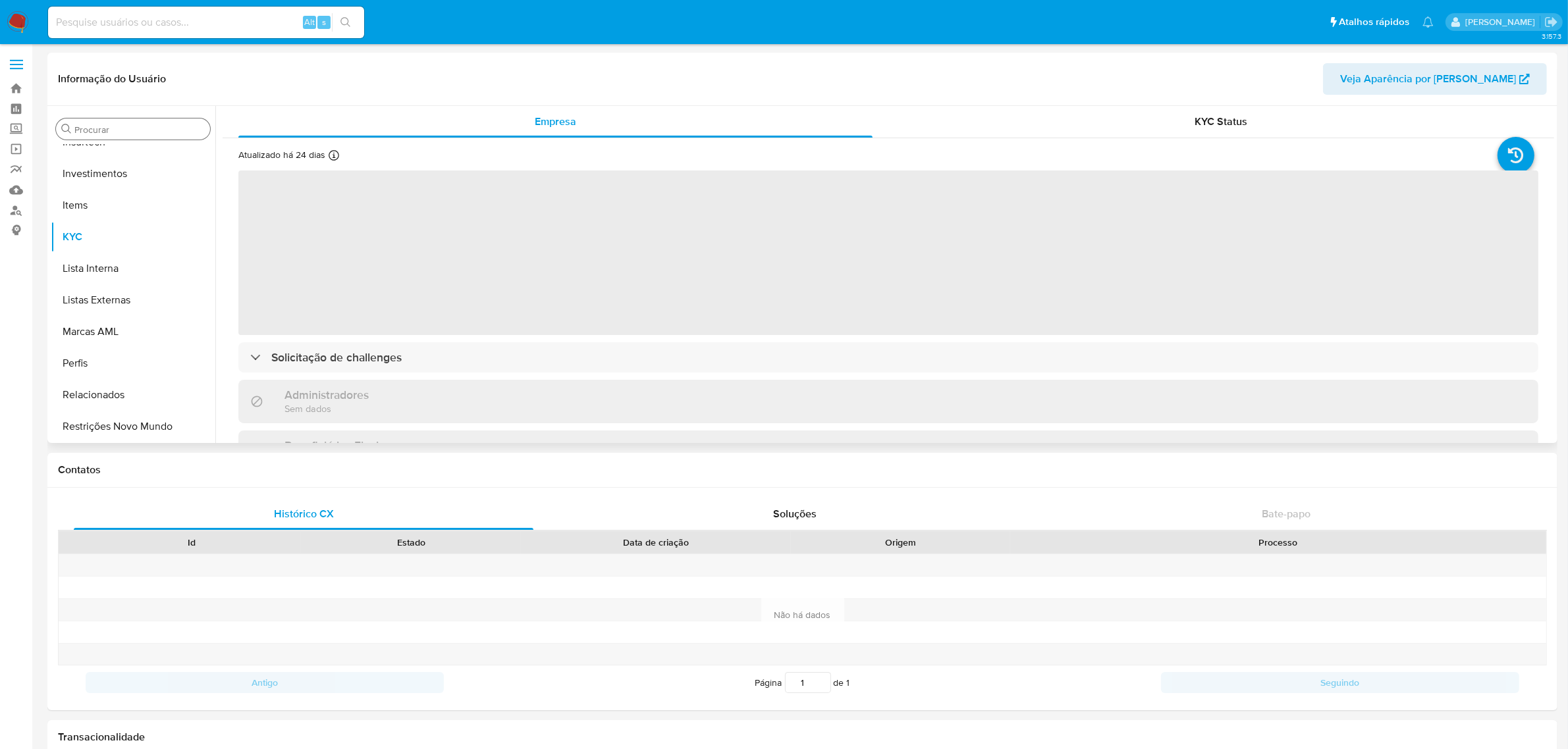
click at [159, 134] on input "Procurar" at bounding box center [140, 129] width 130 height 11
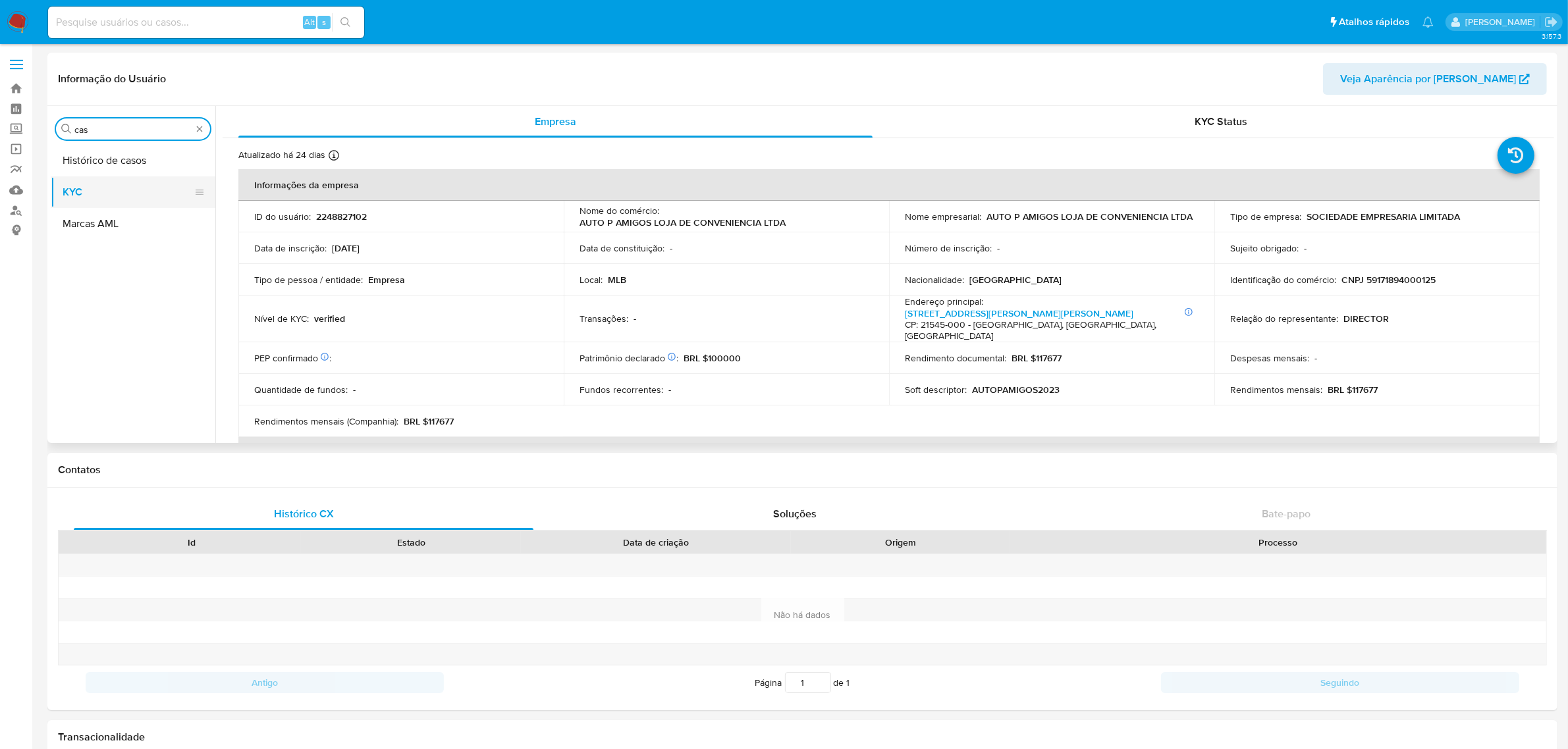
type input "cas"
click at [150, 177] on button "KYC" at bounding box center [128, 193] width 154 height 32
select select "10"
click at [158, 158] on button "Histórico de casos" at bounding box center [128, 161] width 154 height 32
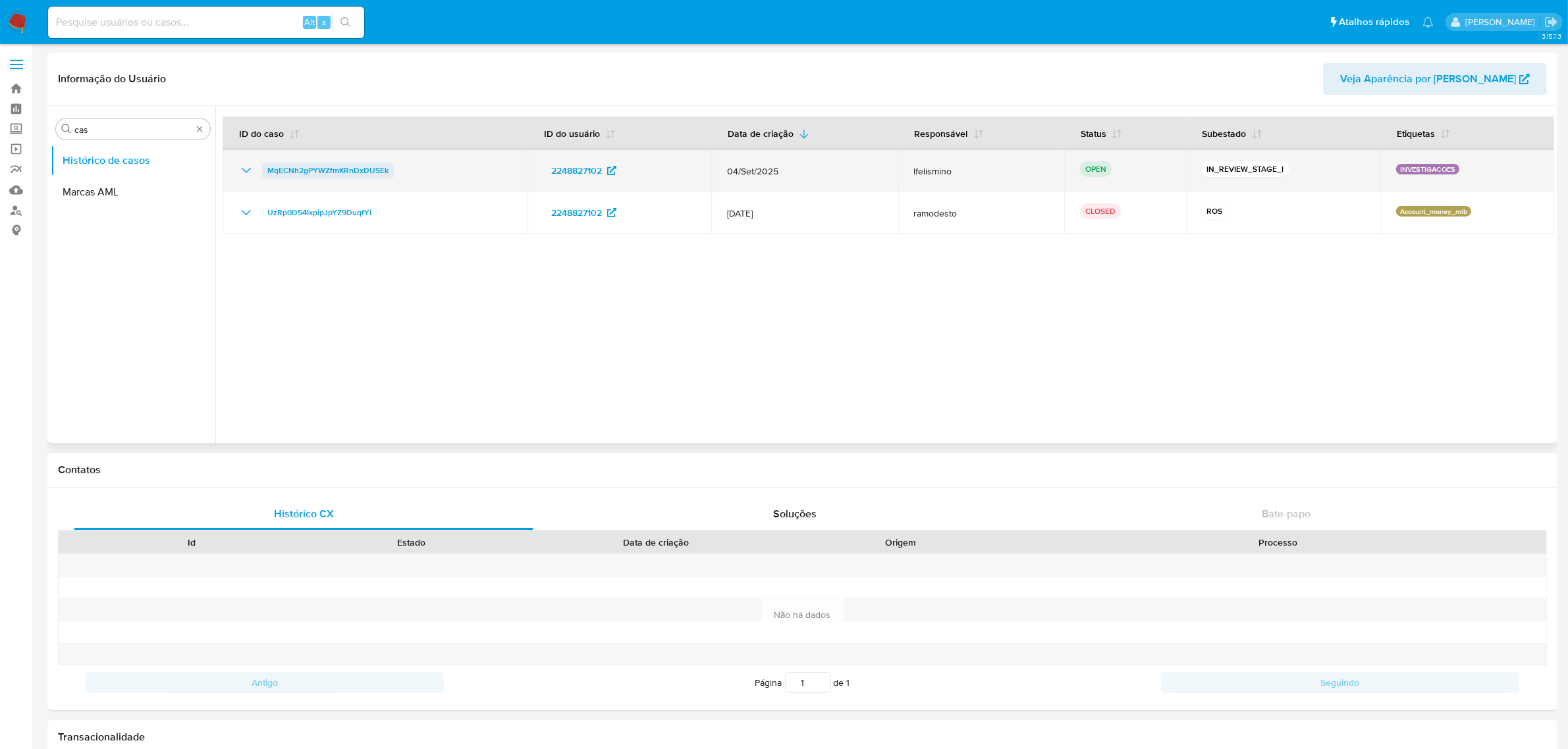
click at [315, 174] on span "MqECNh2gPYWZfmKRnDxDUSEk" at bounding box center [328, 171] width 121 height 16
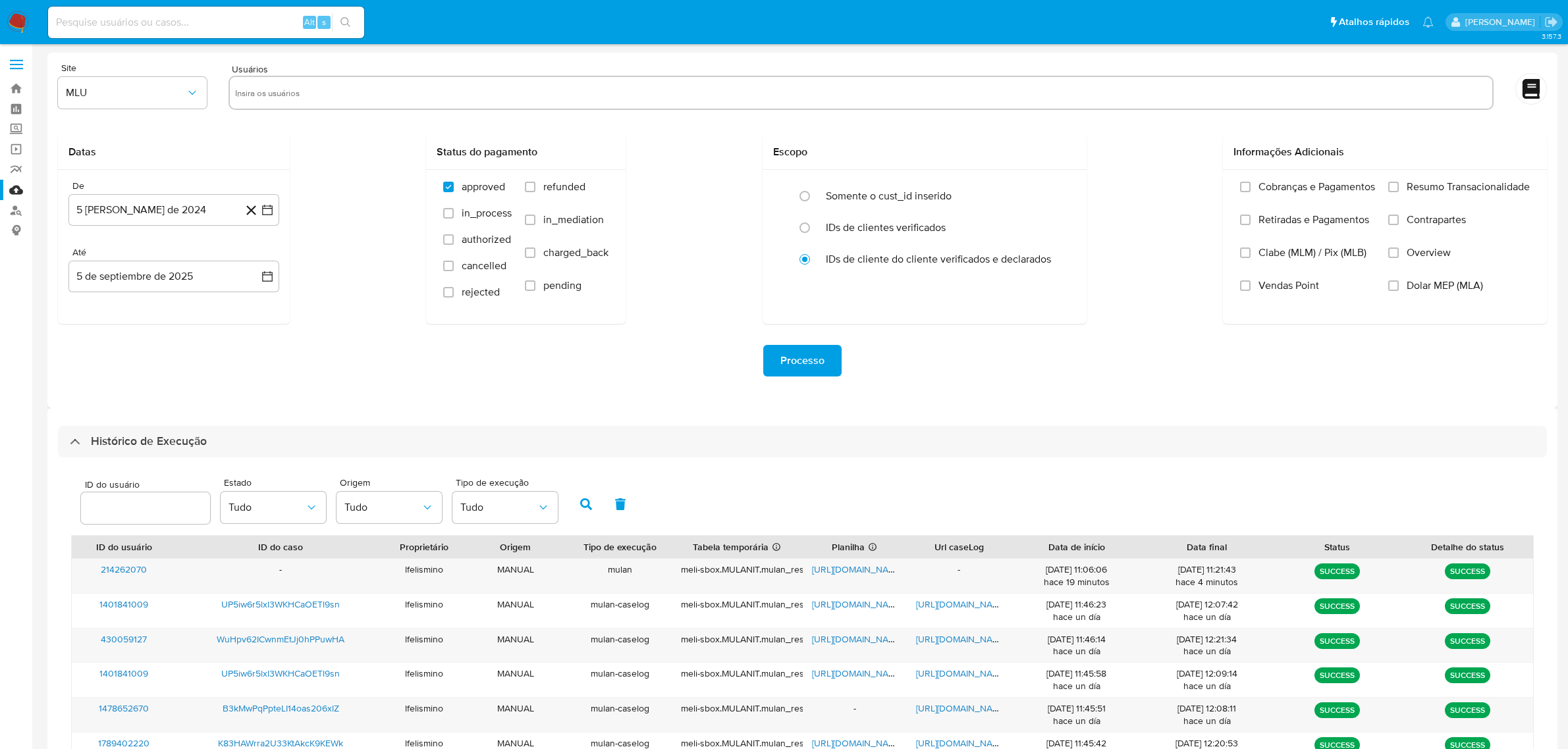
select select "10"
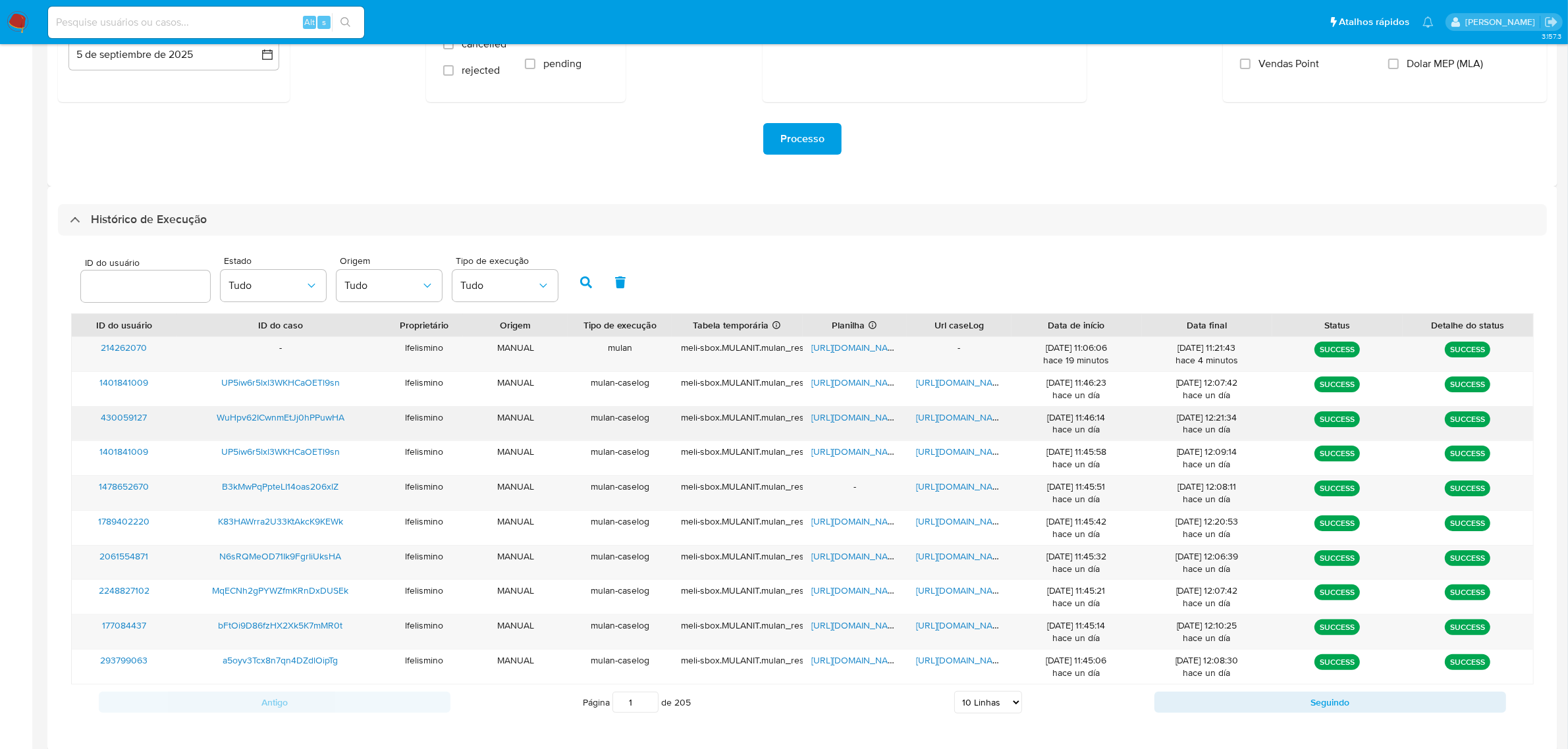
scroll to position [232, 0]
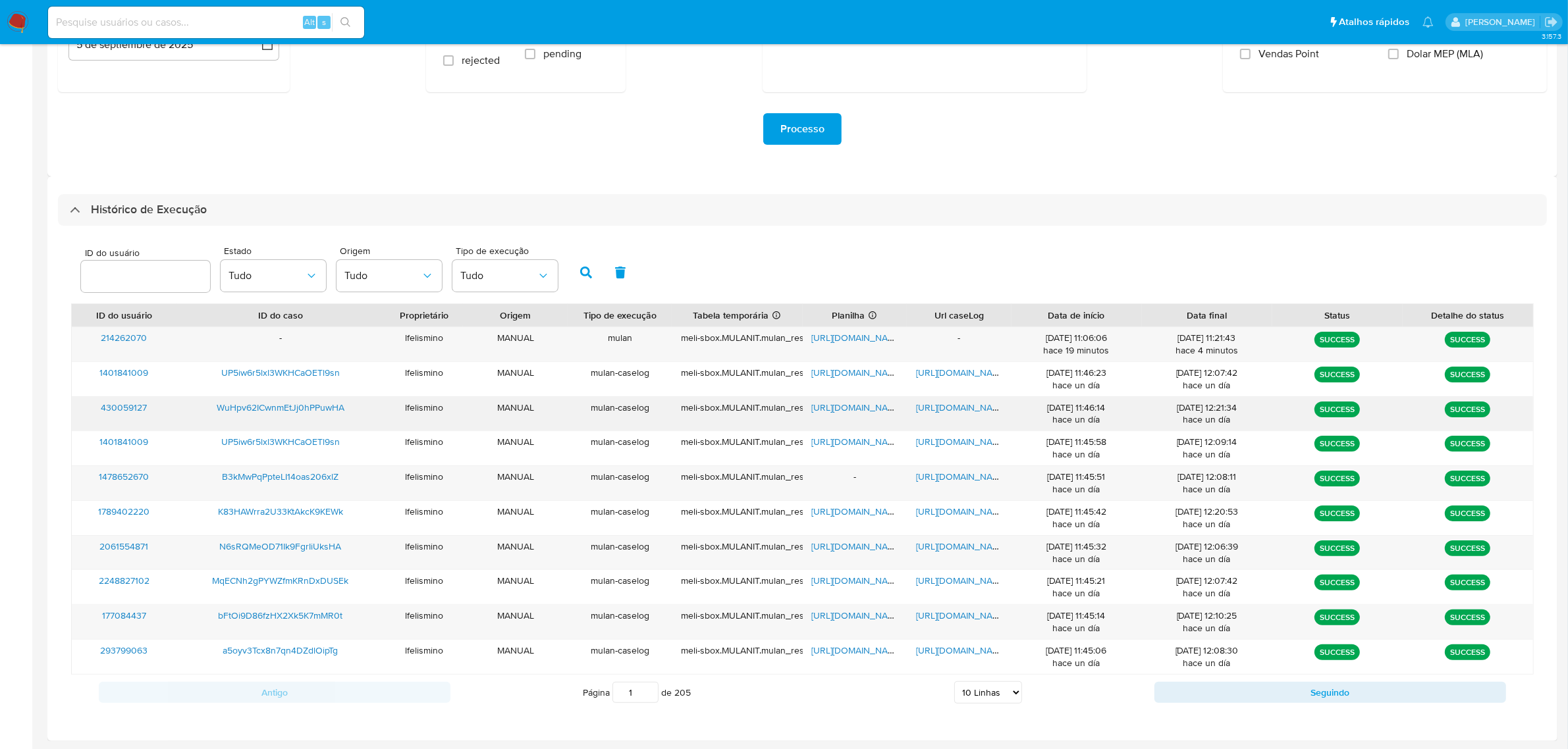
click at [981, 411] on span "https://docs.google.com/document/d/1jMLG20HDm_O4RNcfIn06LI43EJ3GuP8iF-W2S-AwiLE…" at bounding box center [961, 407] width 91 height 13
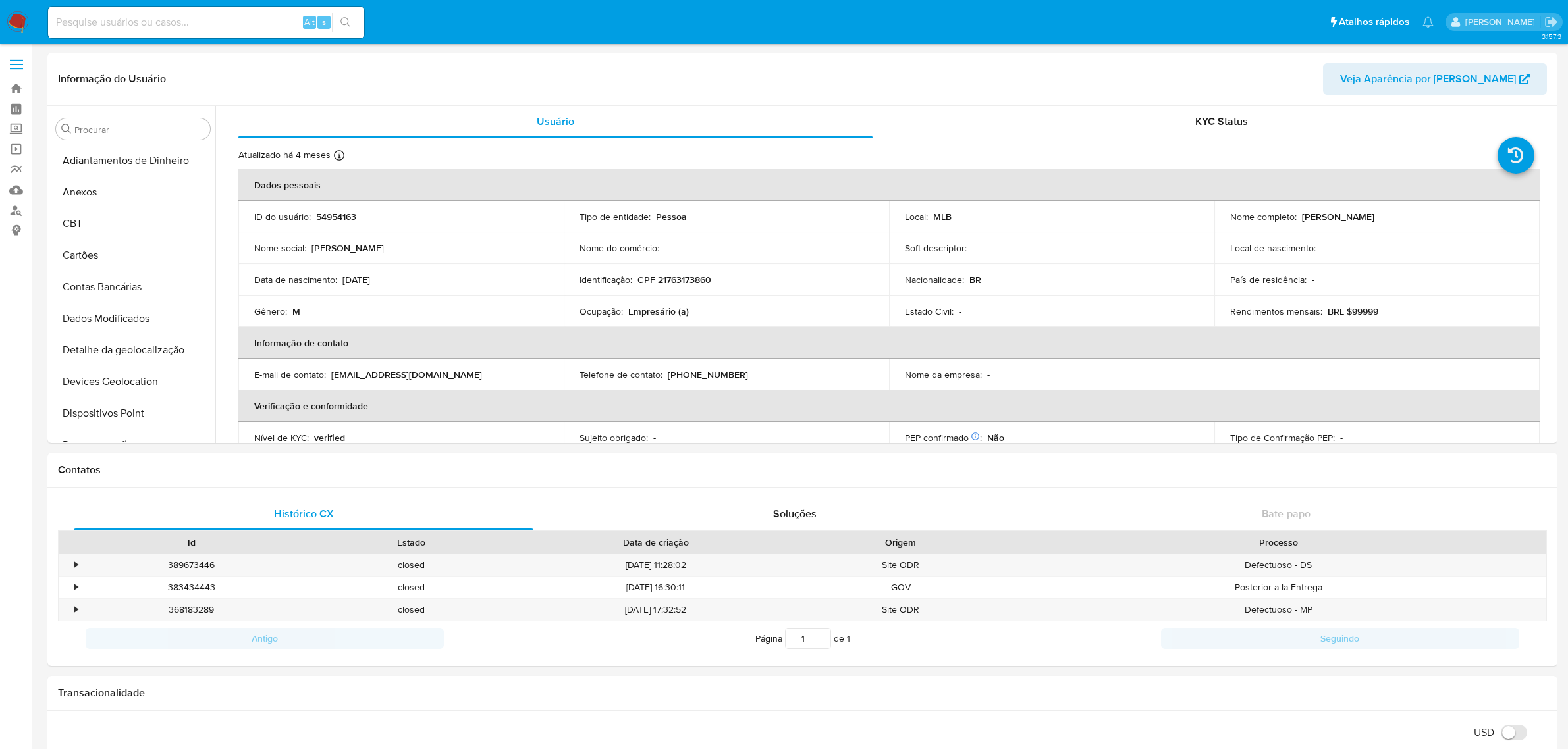
select select "10"
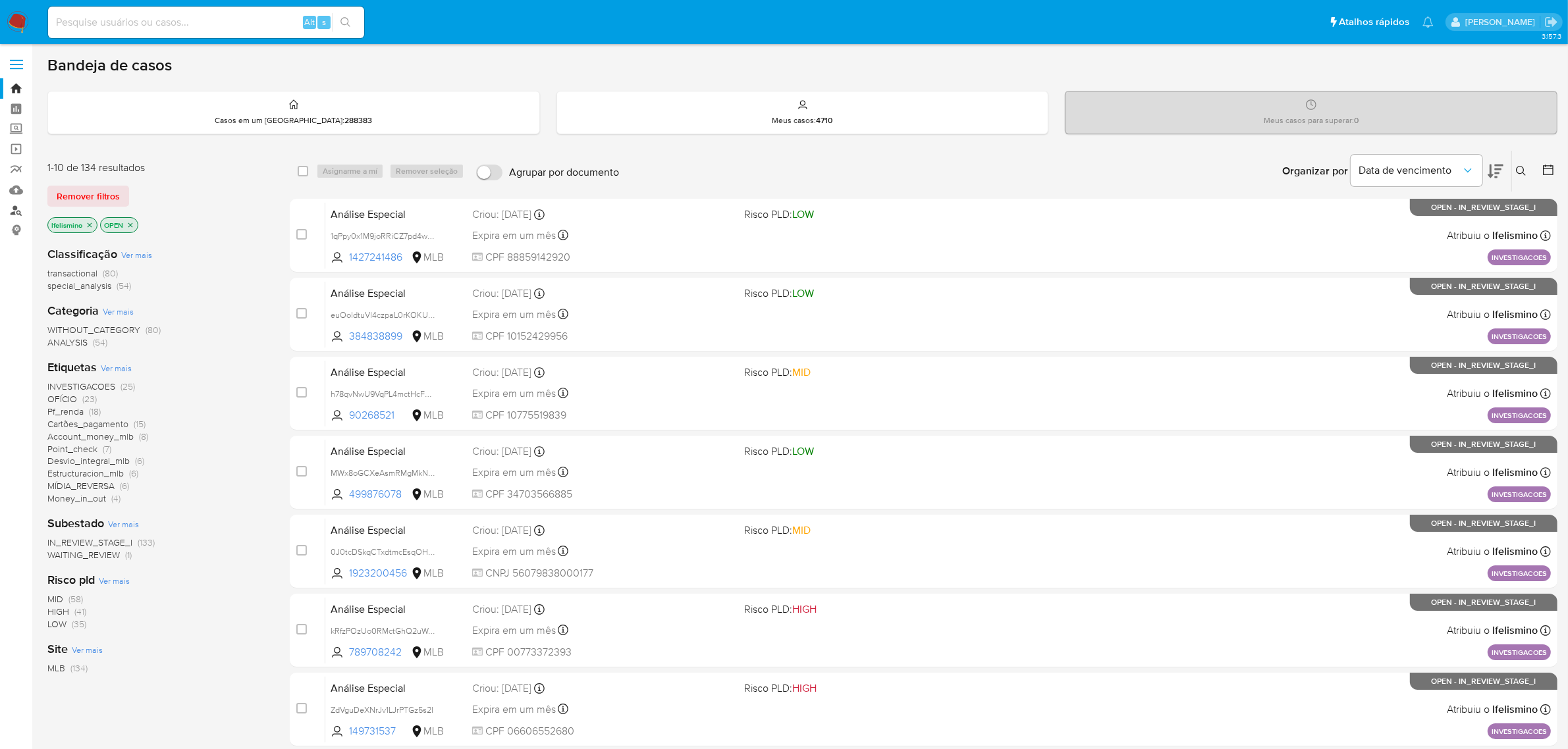
click at [11, 207] on link "Localizador de pessoas" at bounding box center [78, 210] width 157 height 20
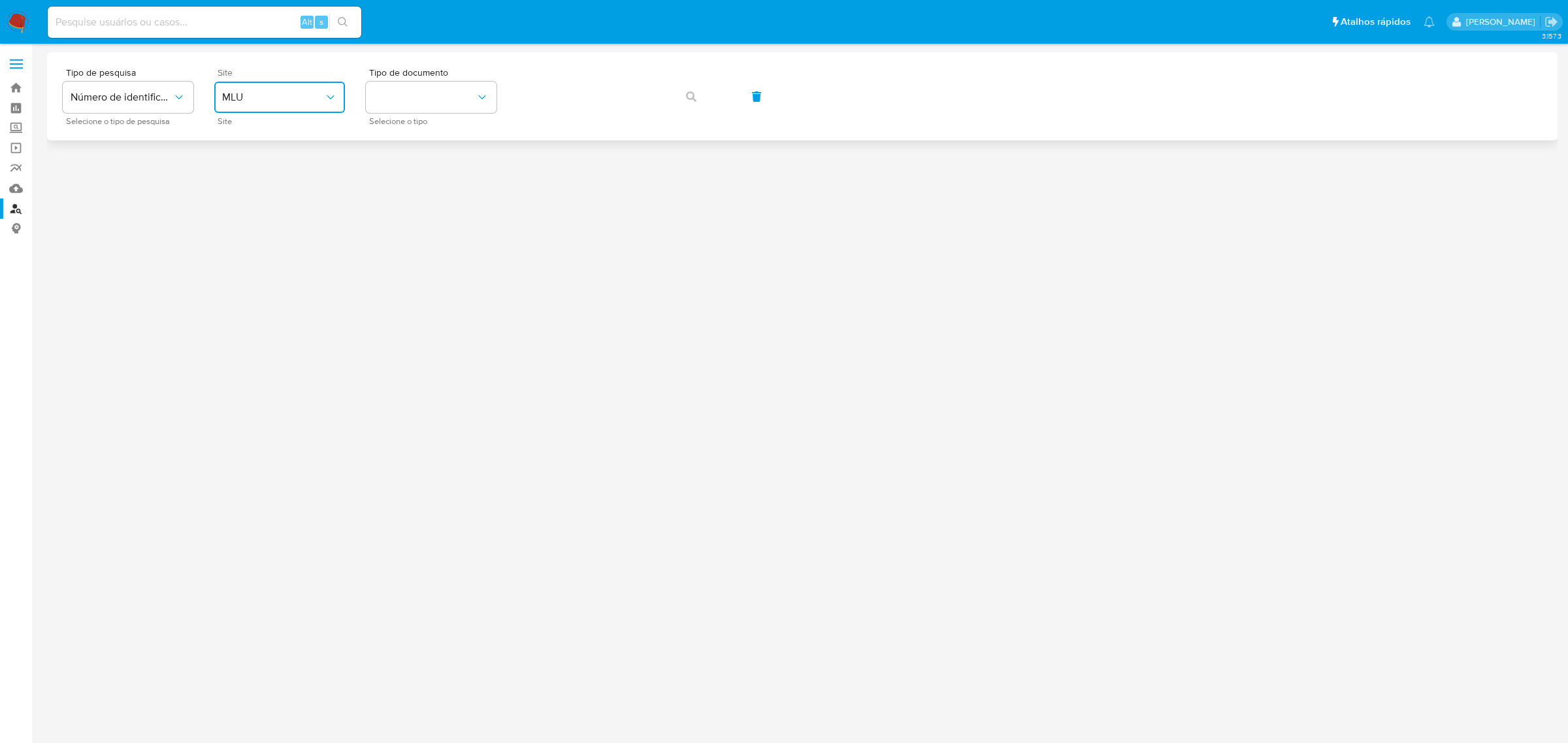
drag, startPoint x: 257, startPoint y: 103, endPoint x: 258, endPoint y: 109, distance: 6.1
click at [257, 102] on span "MLU" at bounding box center [273, 97] width 102 height 13
drag, startPoint x: 258, startPoint y: 198, endPoint x: 343, endPoint y: 163, distance: 91.9
click at [260, 200] on div "MLB" at bounding box center [276, 195] width 107 height 31
click at [416, 119] on span "Selecione o tipo" at bounding box center [435, 121] width 131 height 6
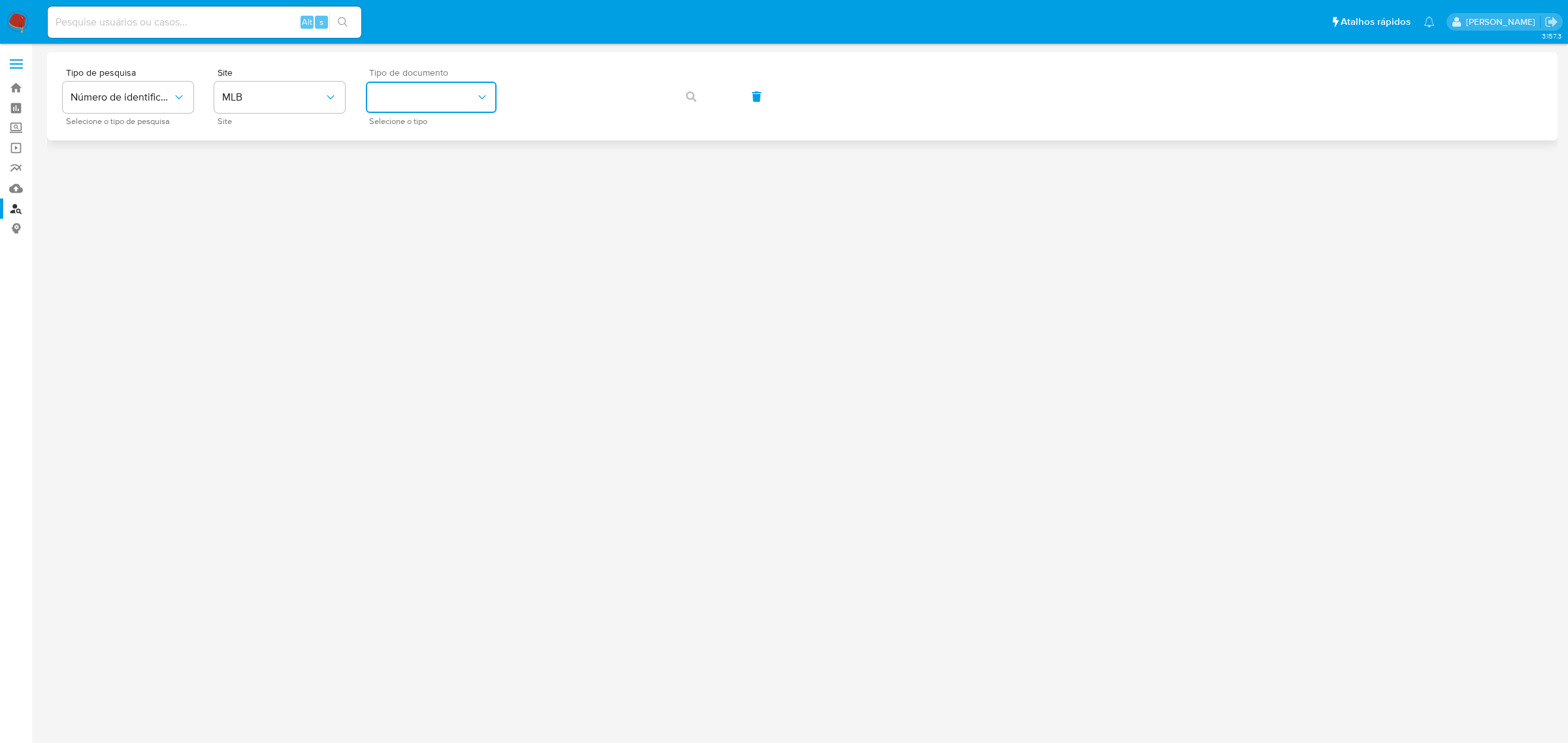
click at [451, 105] on button "identificationType" at bounding box center [431, 98] width 131 height 31
click at [446, 174] on div "CPF CPF" at bounding box center [427, 183] width 107 height 44
click at [683, 90] on button "button" at bounding box center [691, 97] width 45 height 31
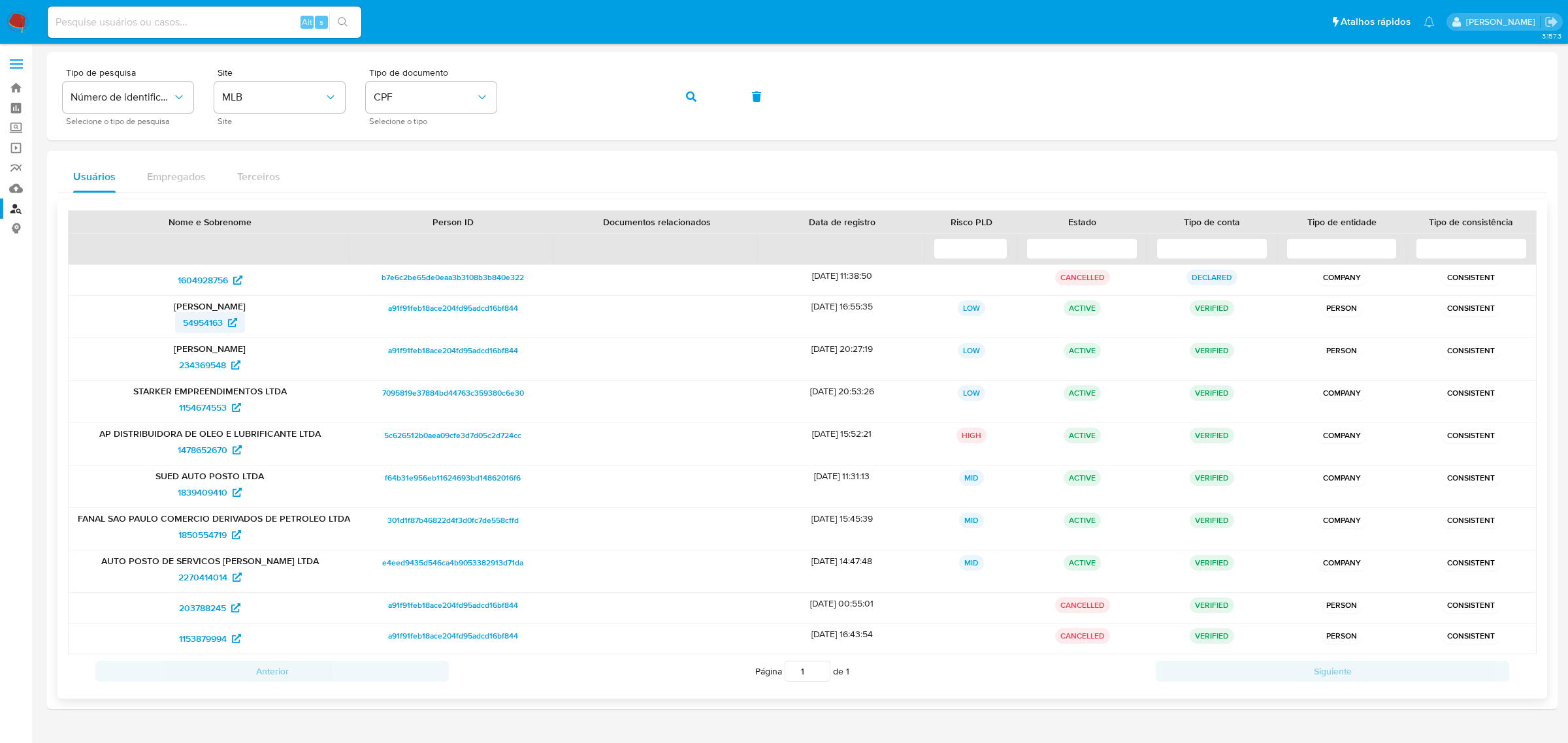
click at [220, 318] on span "54954163" at bounding box center [203, 323] width 40 height 21
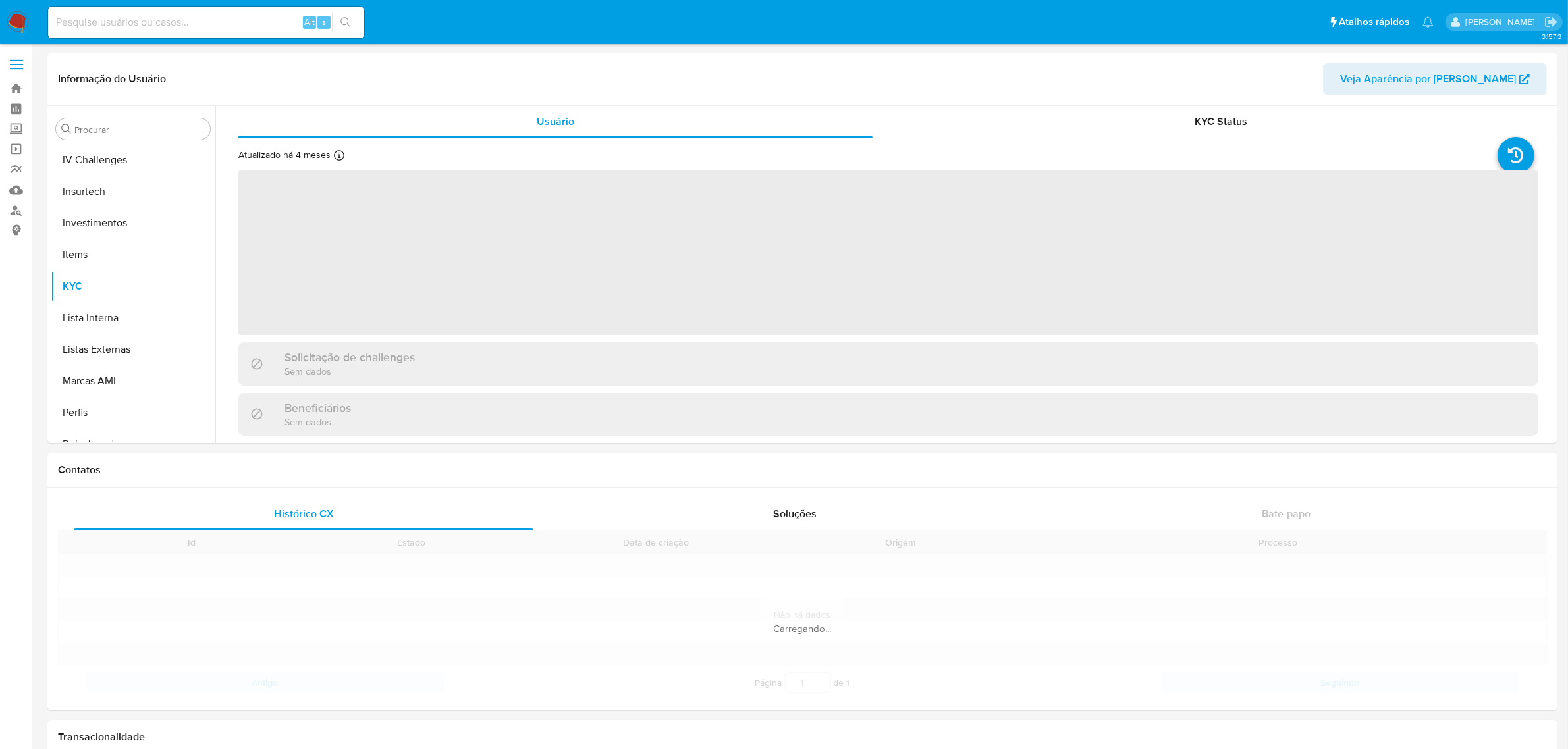
scroll to position [619, 0]
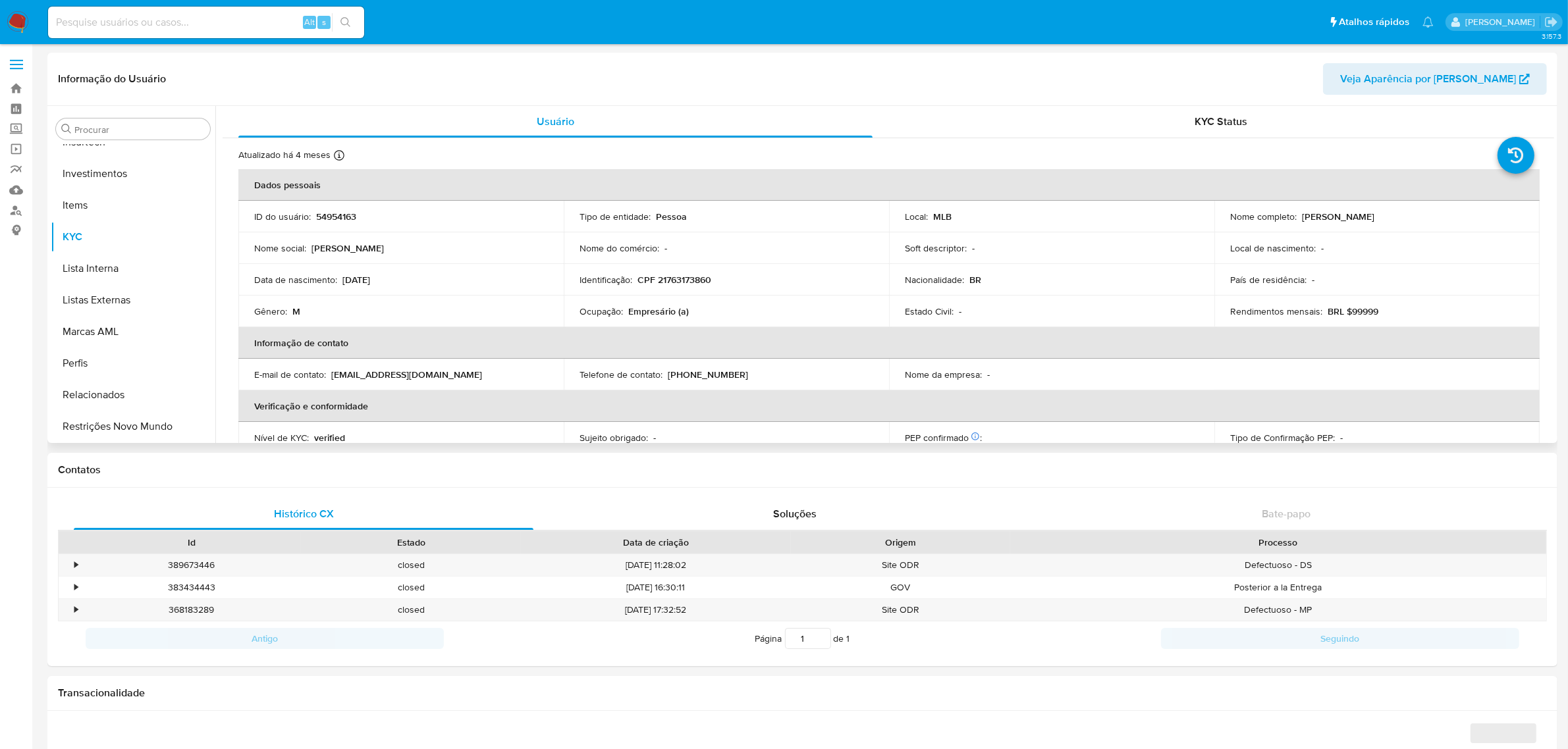
select select "10"
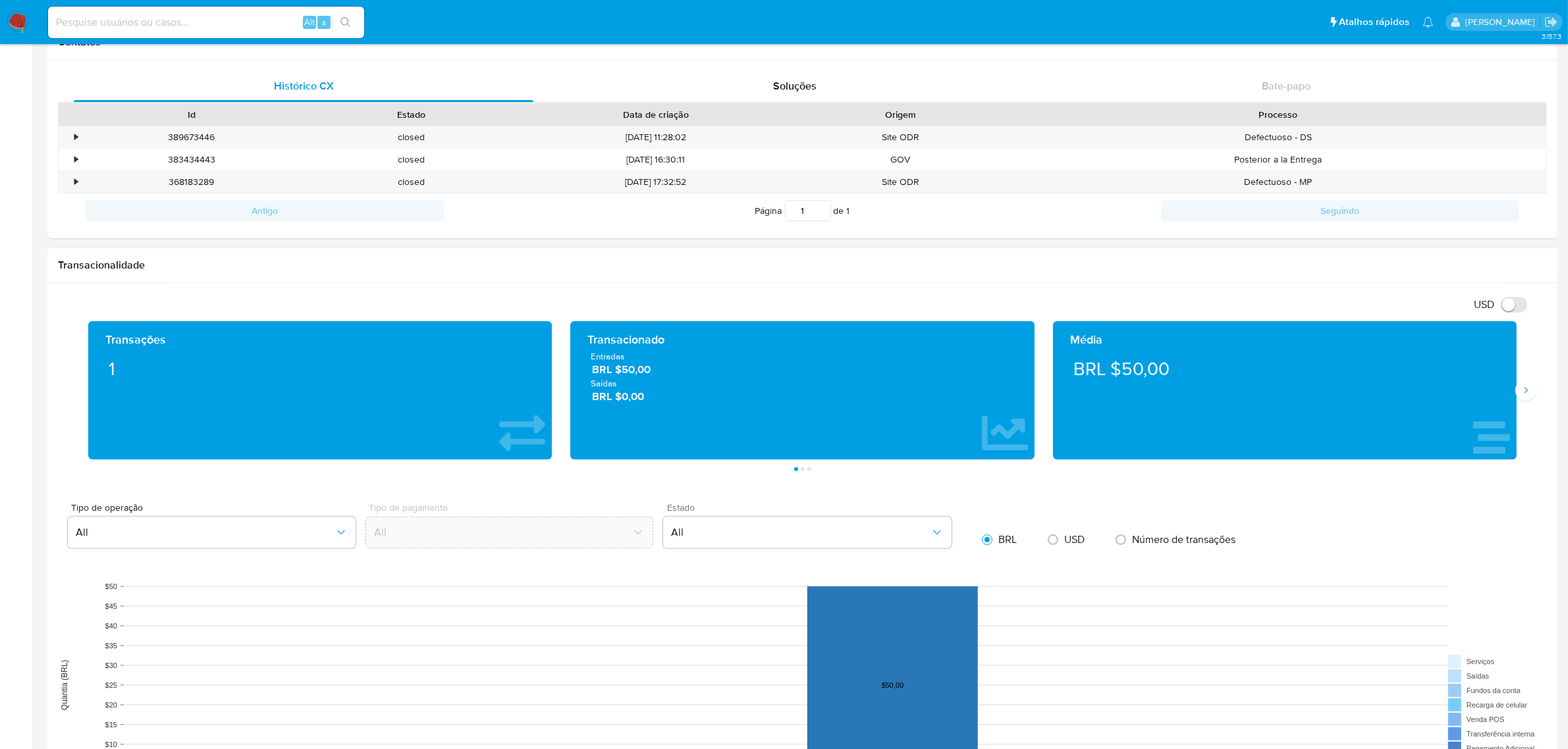
scroll to position [494, 0]
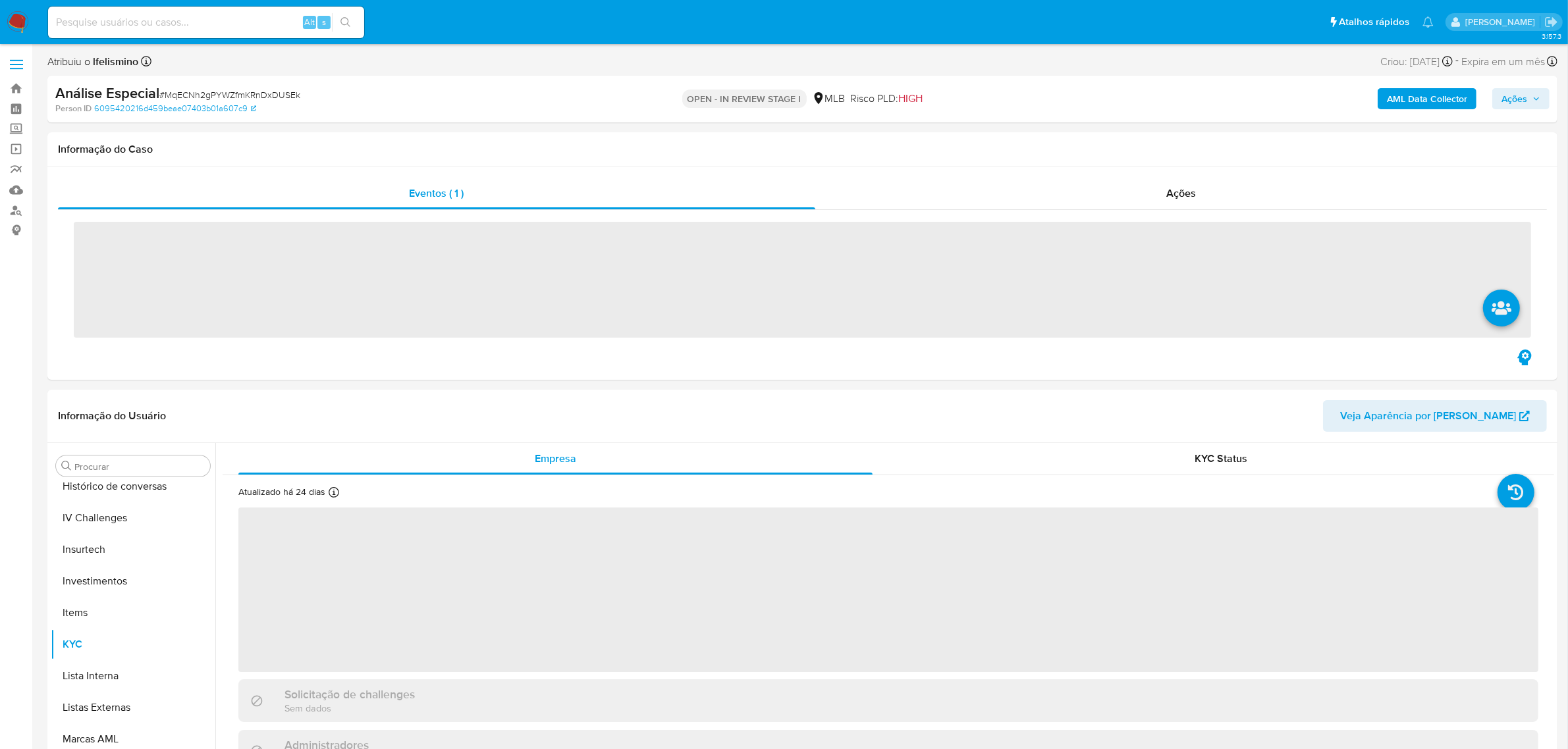
scroll to position [619, 0]
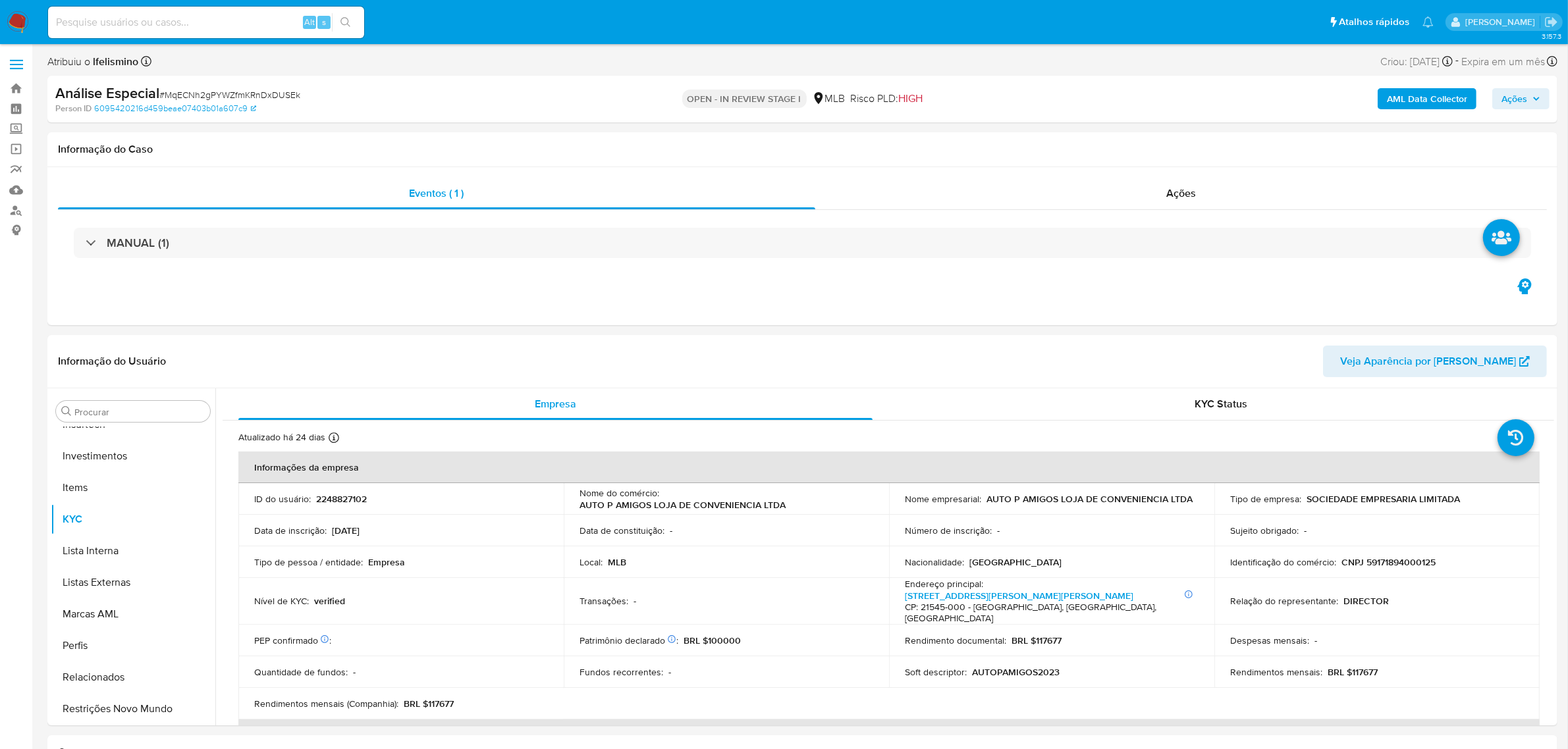
click at [235, 94] on span "# MqECNh2gPYWZfmKRnDxDUSEk" at bounding box center [230, 94] width 141 height 13
select select "10"
click at [235, 94] on span "# MqECNh2gPYWZfmKRnDxDUSEk" at bounding box center [230, 94] width 141 height 13
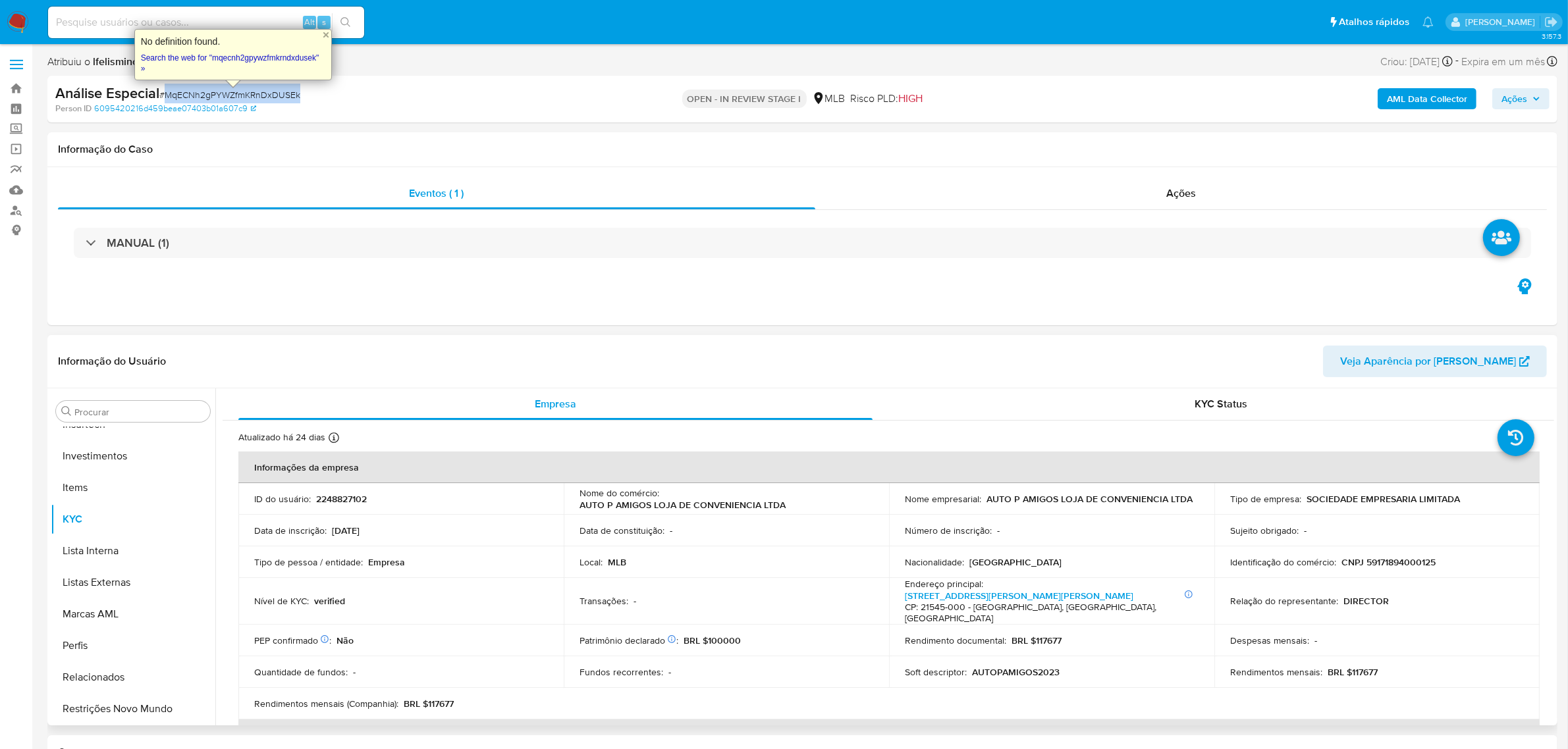
scroll to position [372, 0]
click at [92, 515] on button "Geral" at bounding box center [128, 513] width 154 height 32
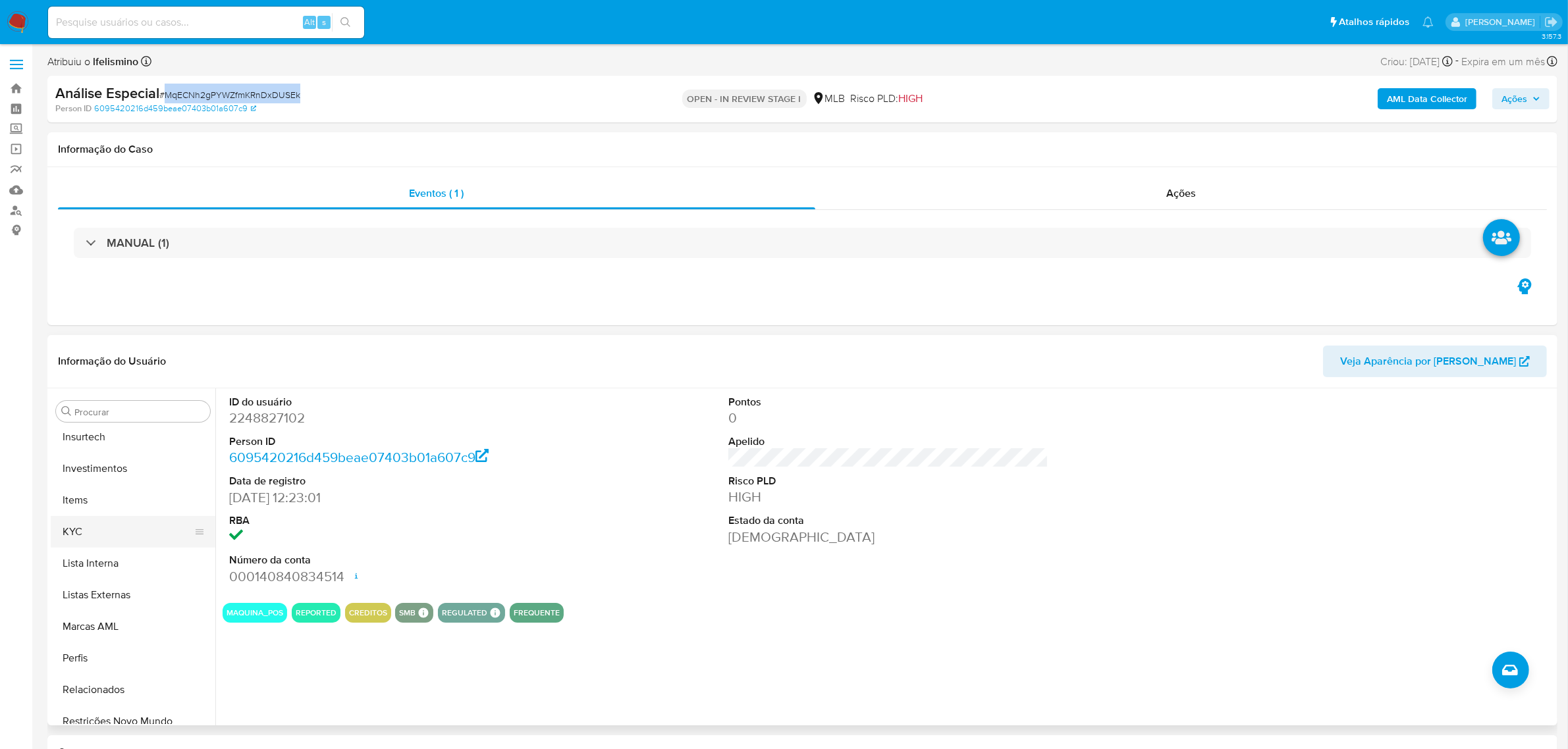
scroll to position [619, 0]
click at [122, 505] on button "KYC" at bounding box center [128, 520] width 154 height 32
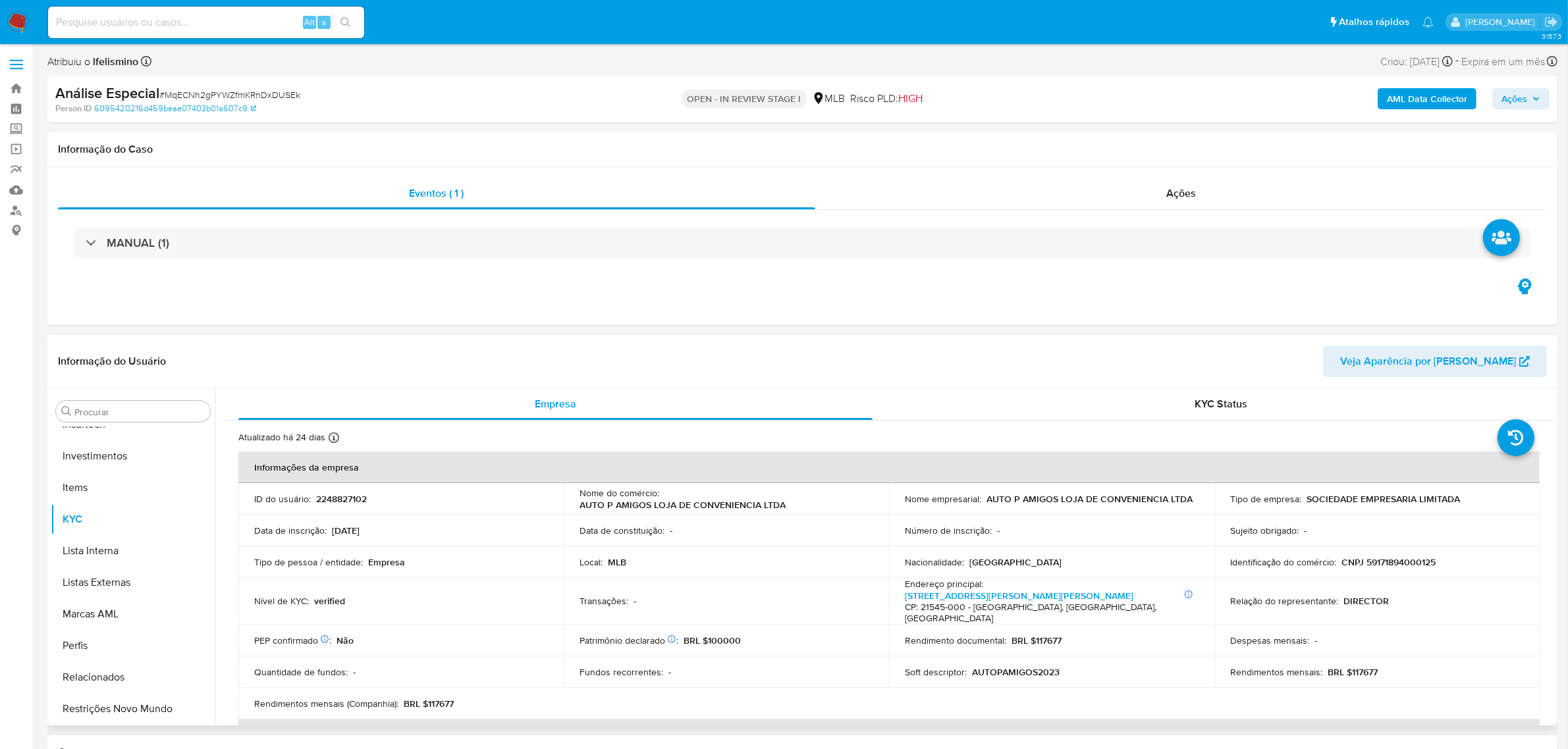
click at [1416, 558] on p "CNPJ 59171894000125" at bounding box center [1389, 562] width 94 height 11
copy p "59171894000125"
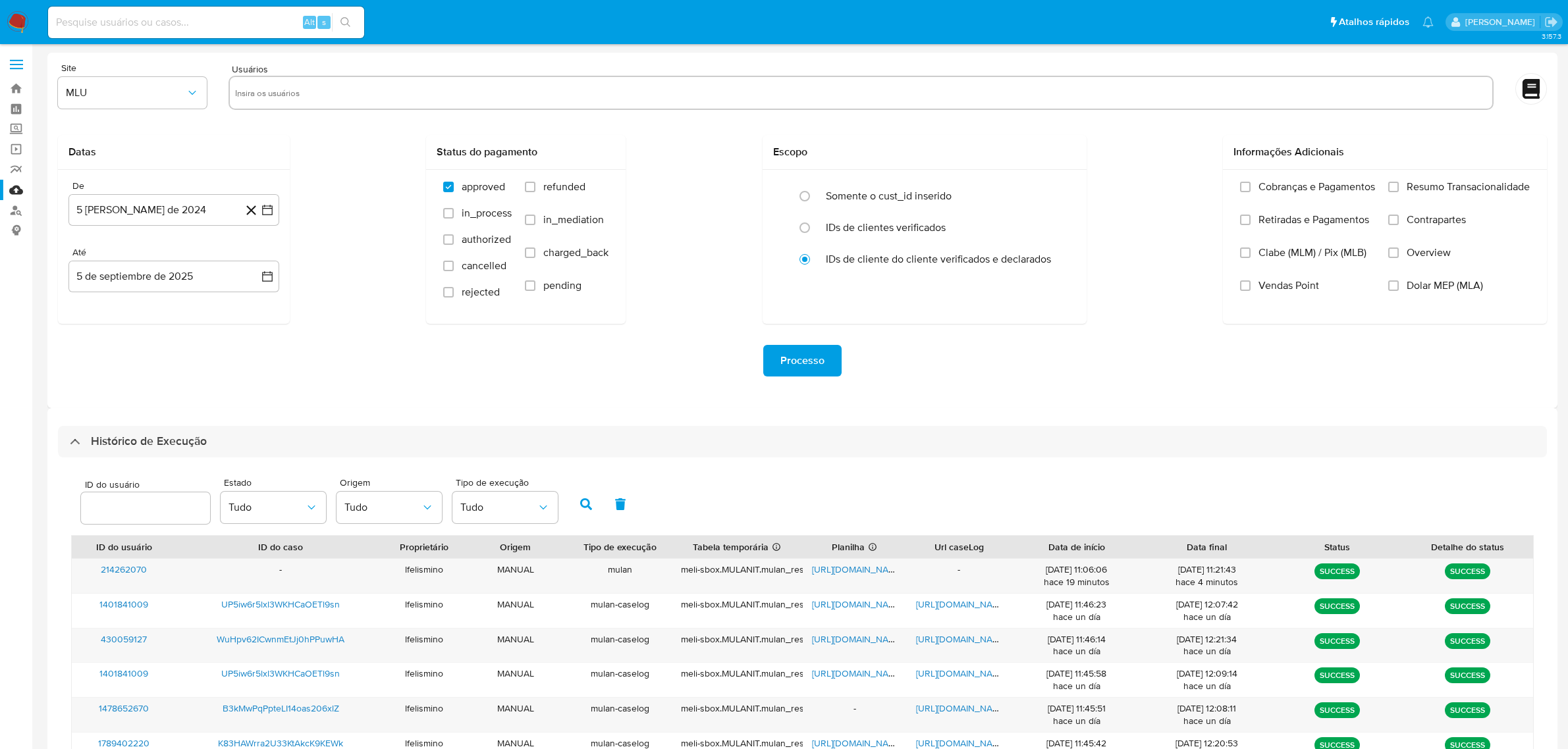
select select "10"
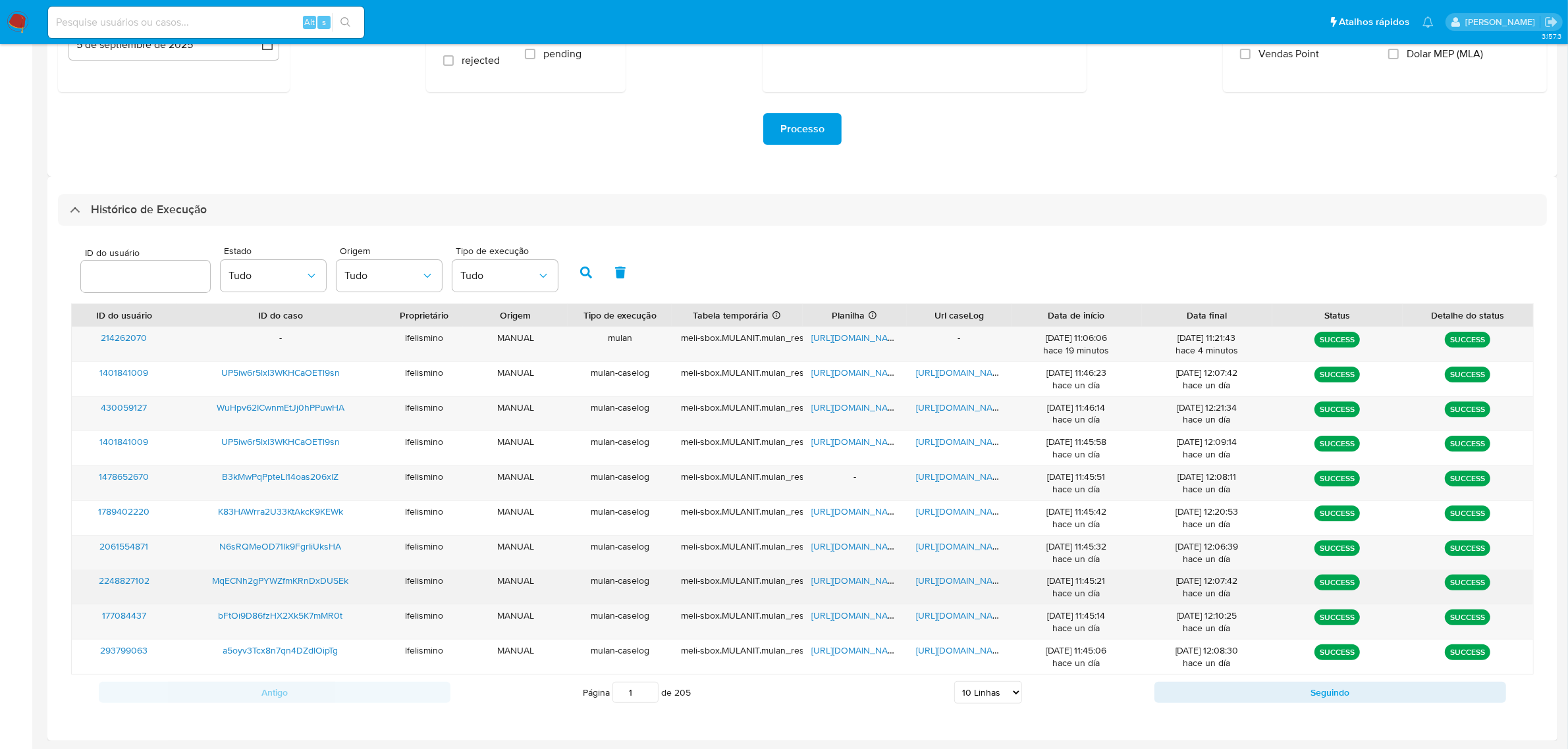
click at [952, 584] on span "https://docs.google.com/document/d/1UgS0uihR-s-YkK7-WGgcOrmKaRlqfXa59zkOaE9w0iY…" at bounding box center [961, 580] width 91 height 13
click at [834, 583] on span "https://docs.google.com/spreadsheets/d/1Y2-PJMVGhNsqSeyFgxiVOMFlpIL0EHy31HPIv61…" at bounding box center [857, 580] width 91 height 13
